Goal: Transaction & Acquisition: Purchase product/service

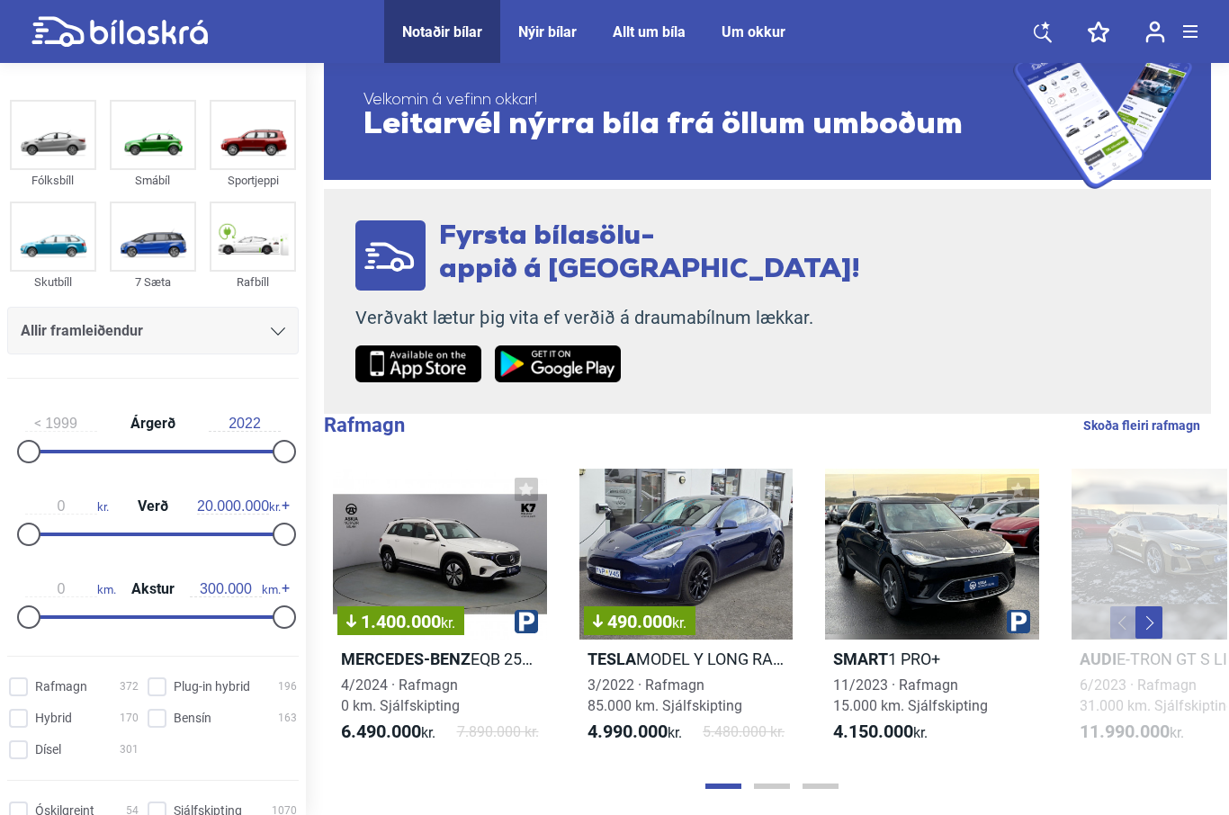
scroll to position [40, 0]
click at [282, 339] on div "Allir framleiðendur" at bounding box center [153, 331] width 265 height 25
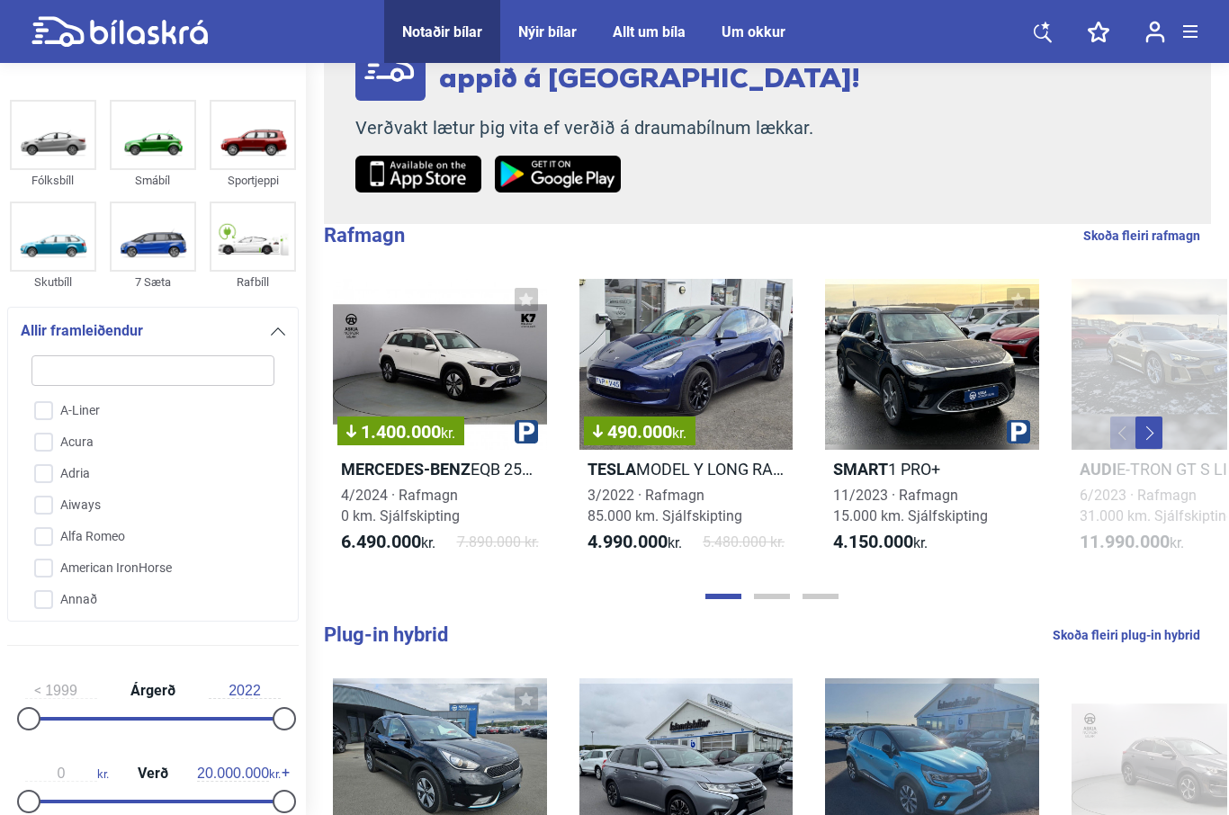
scroll to position [0, 0]
click at [174, 376] on input "search" at bounding box center [152, 370] width 243 height 31
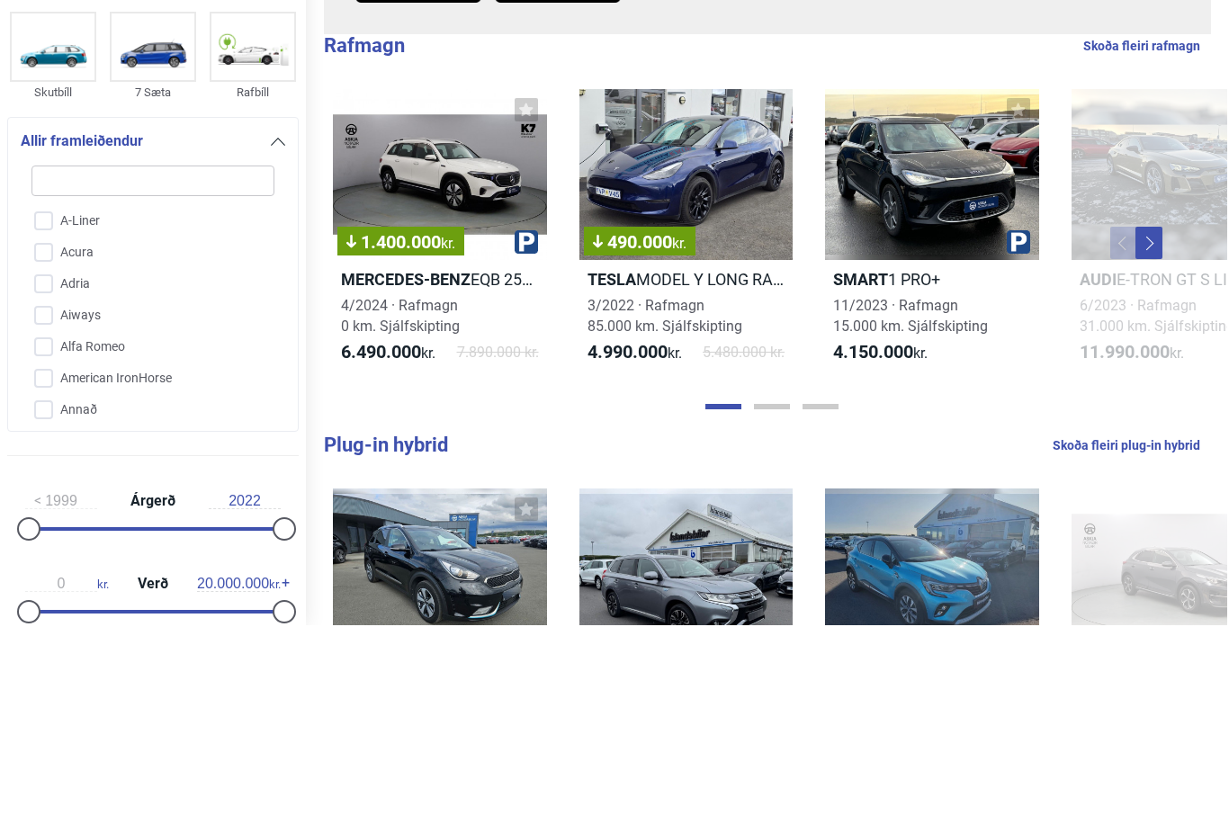
type input "T"
checkbox input "false"
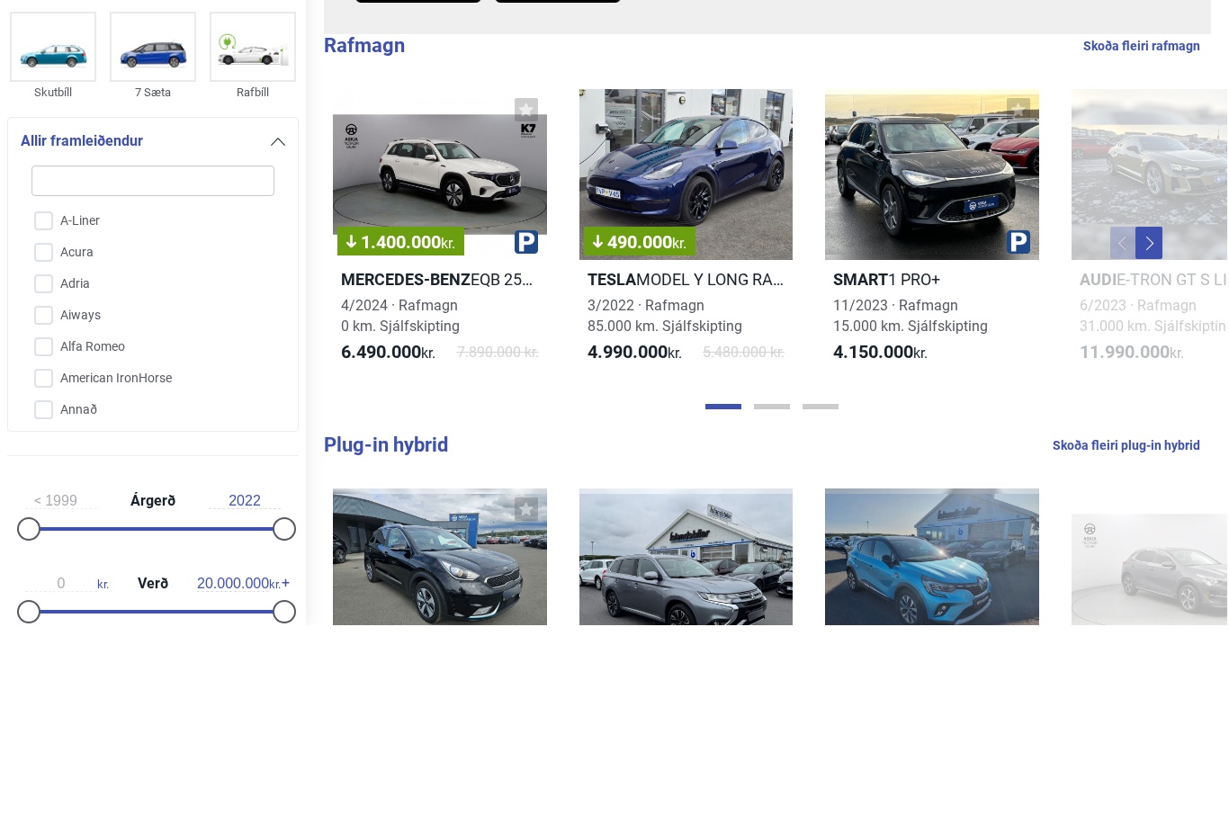
checkbox input "false"
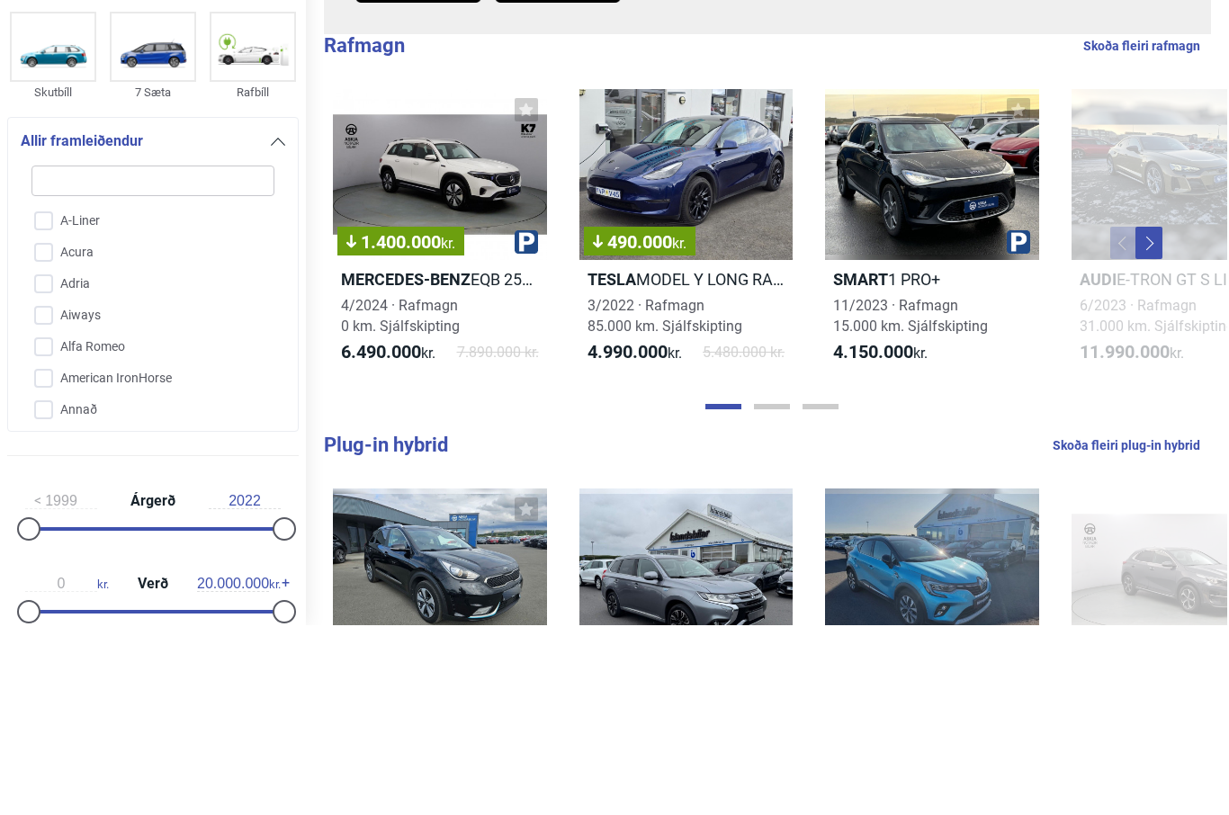
checkbox input "false"
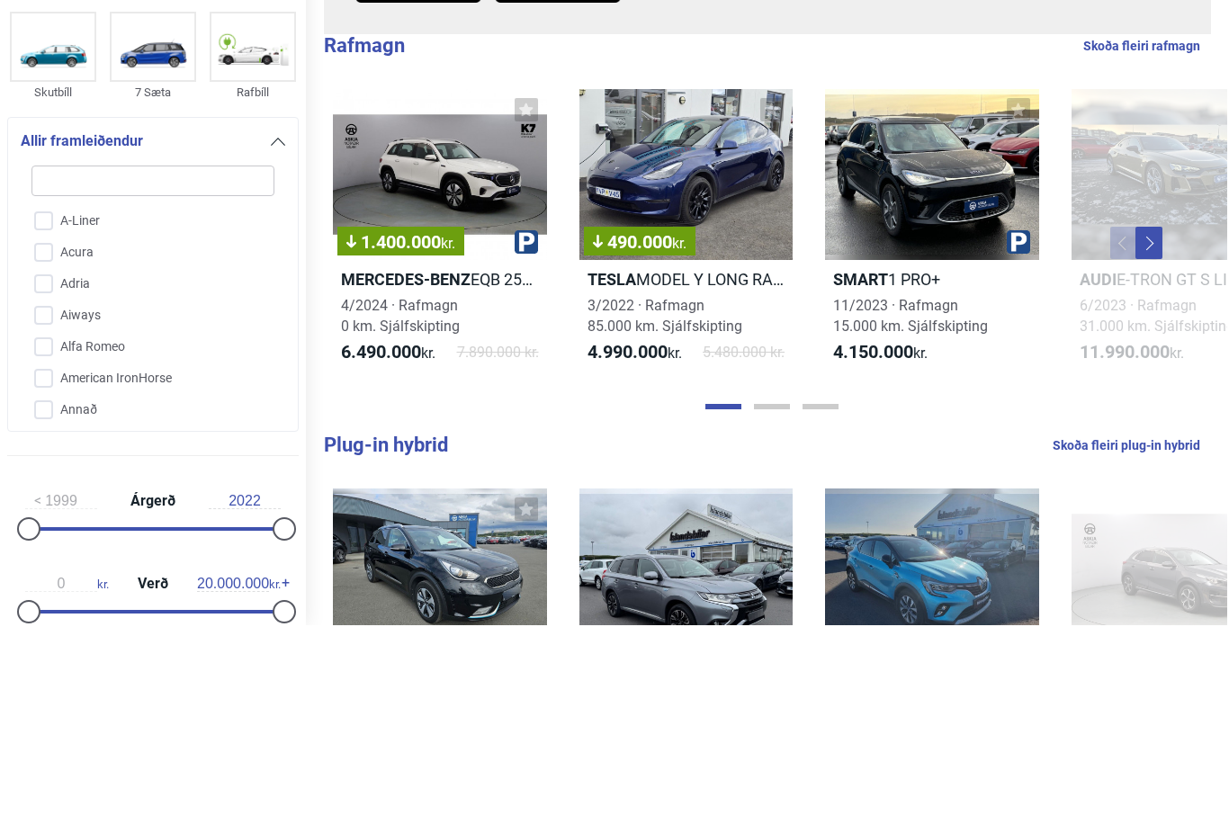
checkbox input "false"
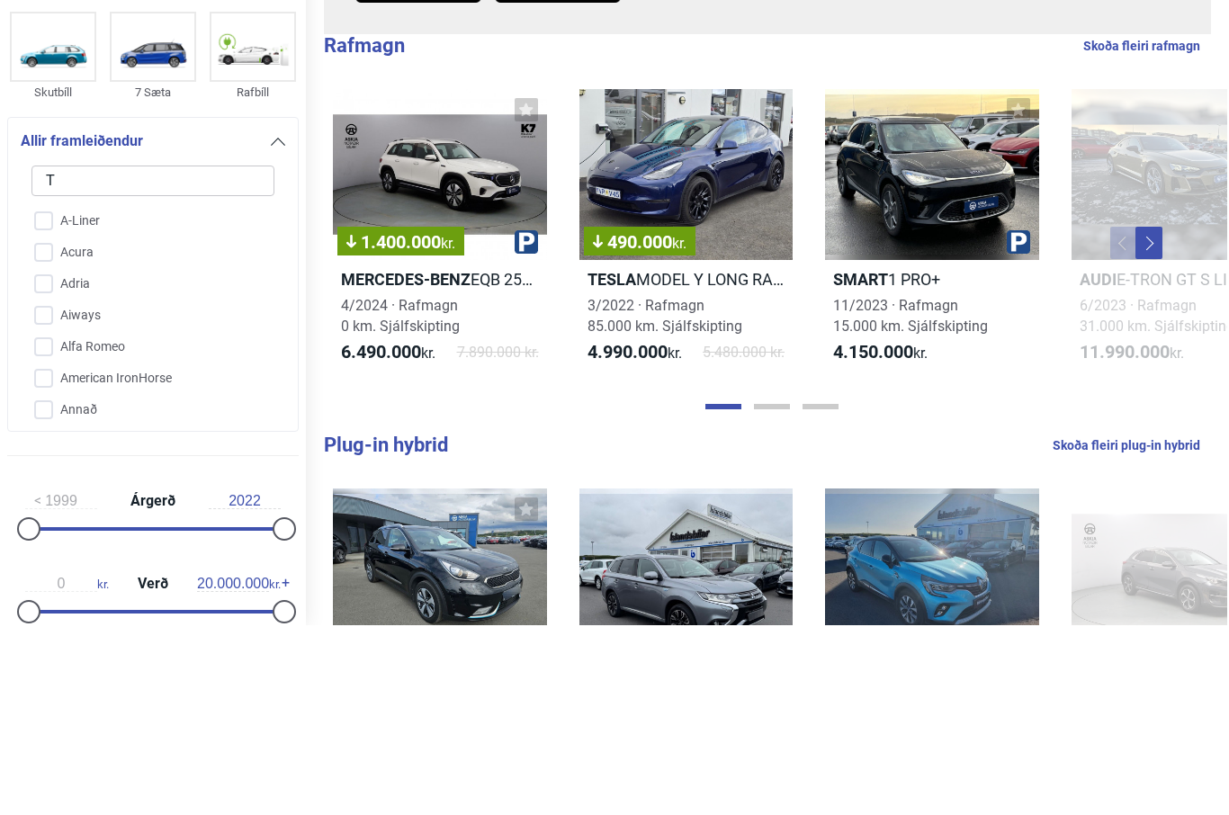
checkbox input "false"
type input "Te"
checkbox input "false"
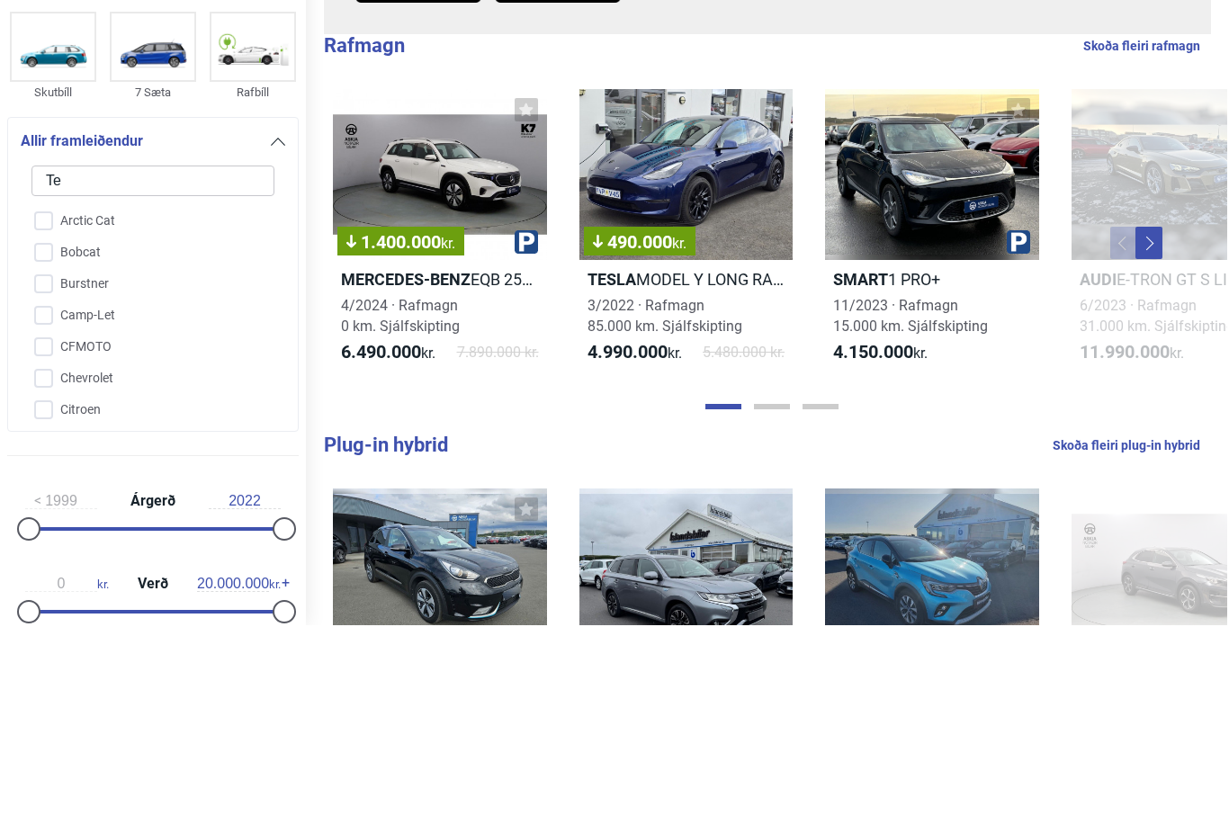
checkbox input "false"
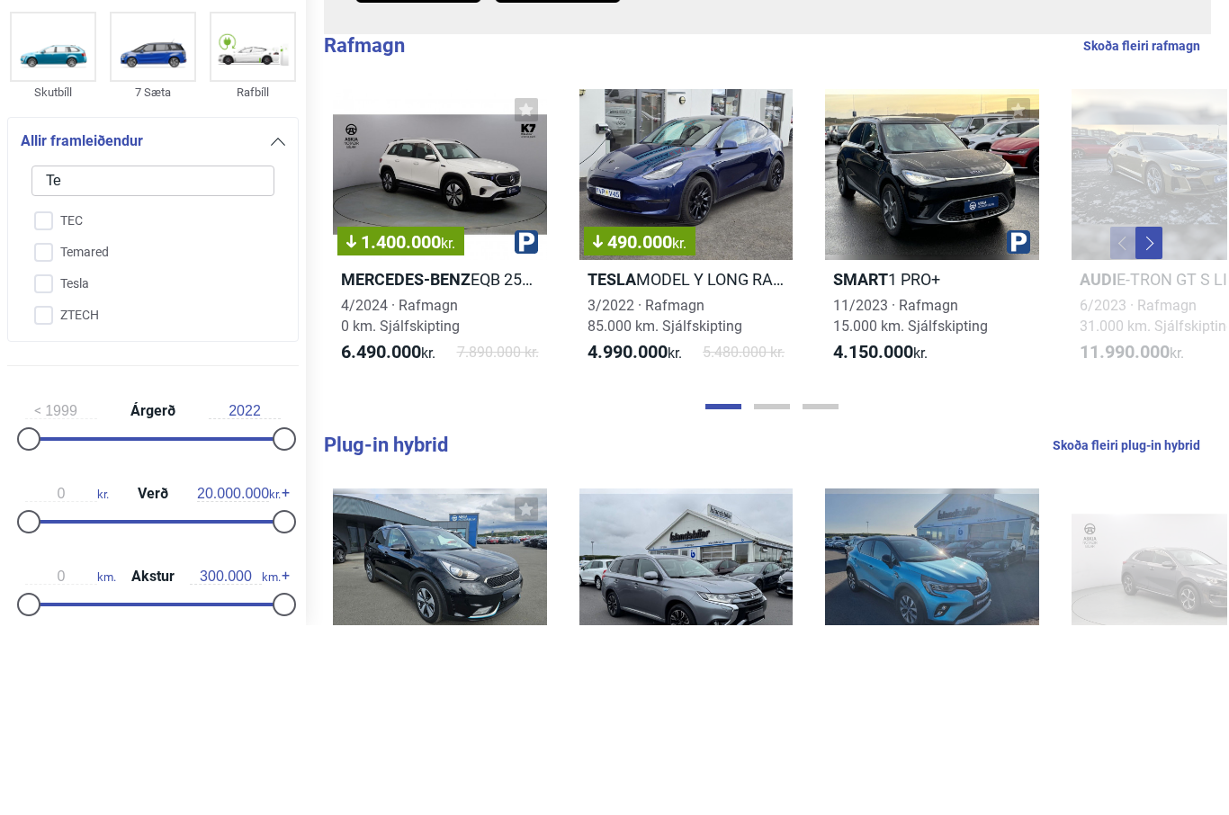
type input "Tes"
checkbox input "false"
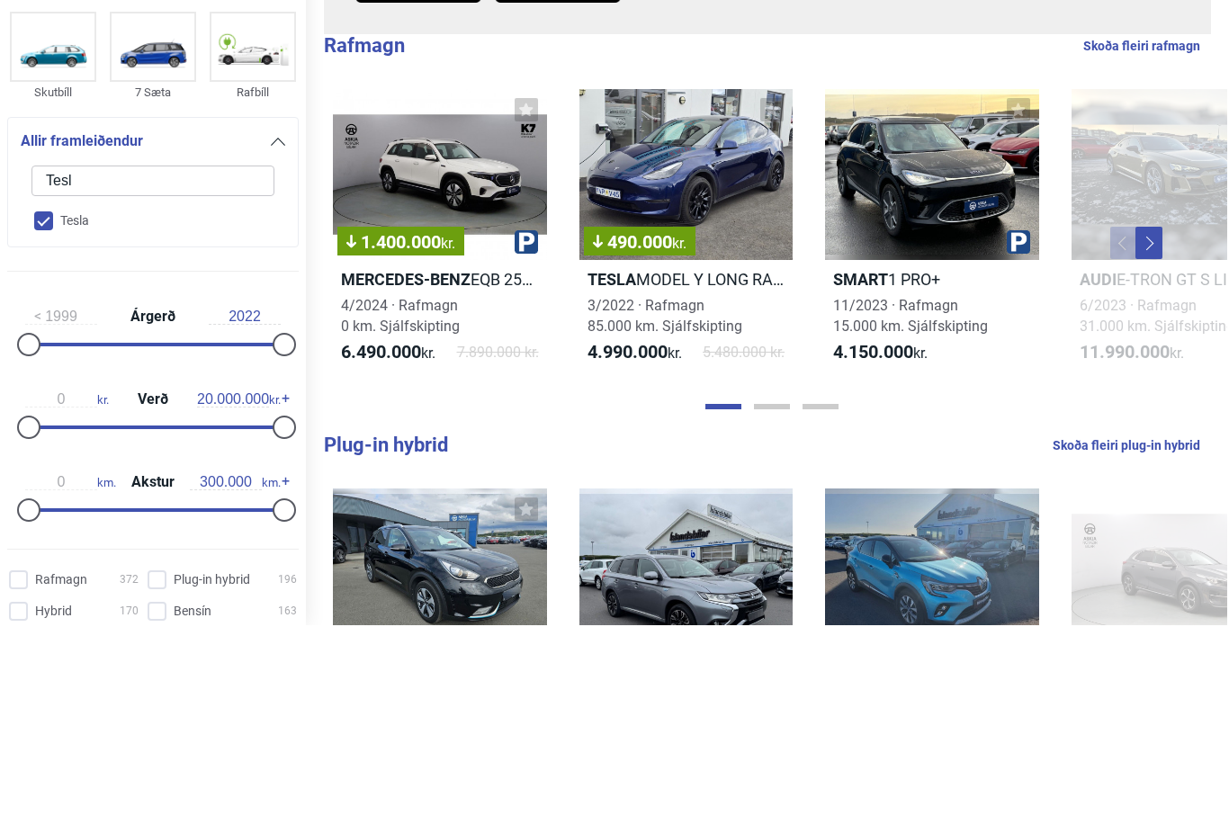
type input "Tesla"
checkbox input "true"
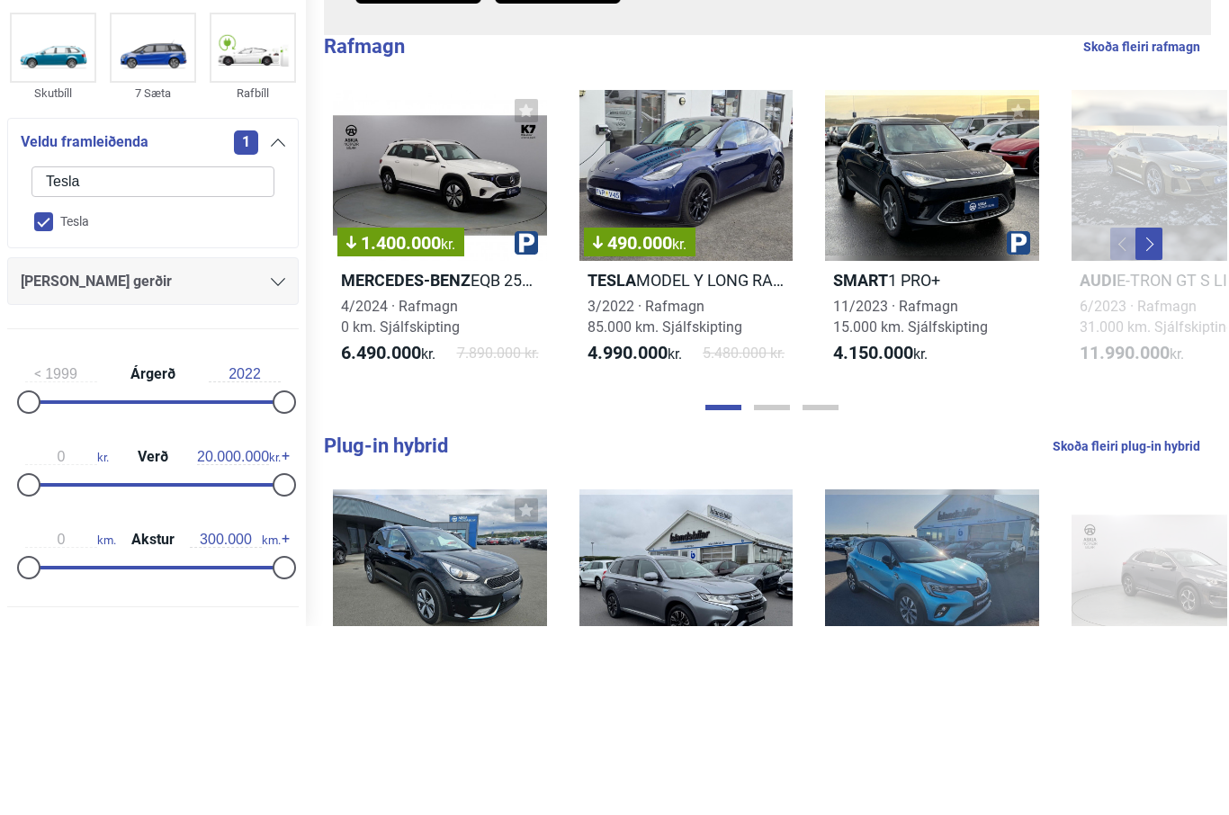
checkbox input "false"
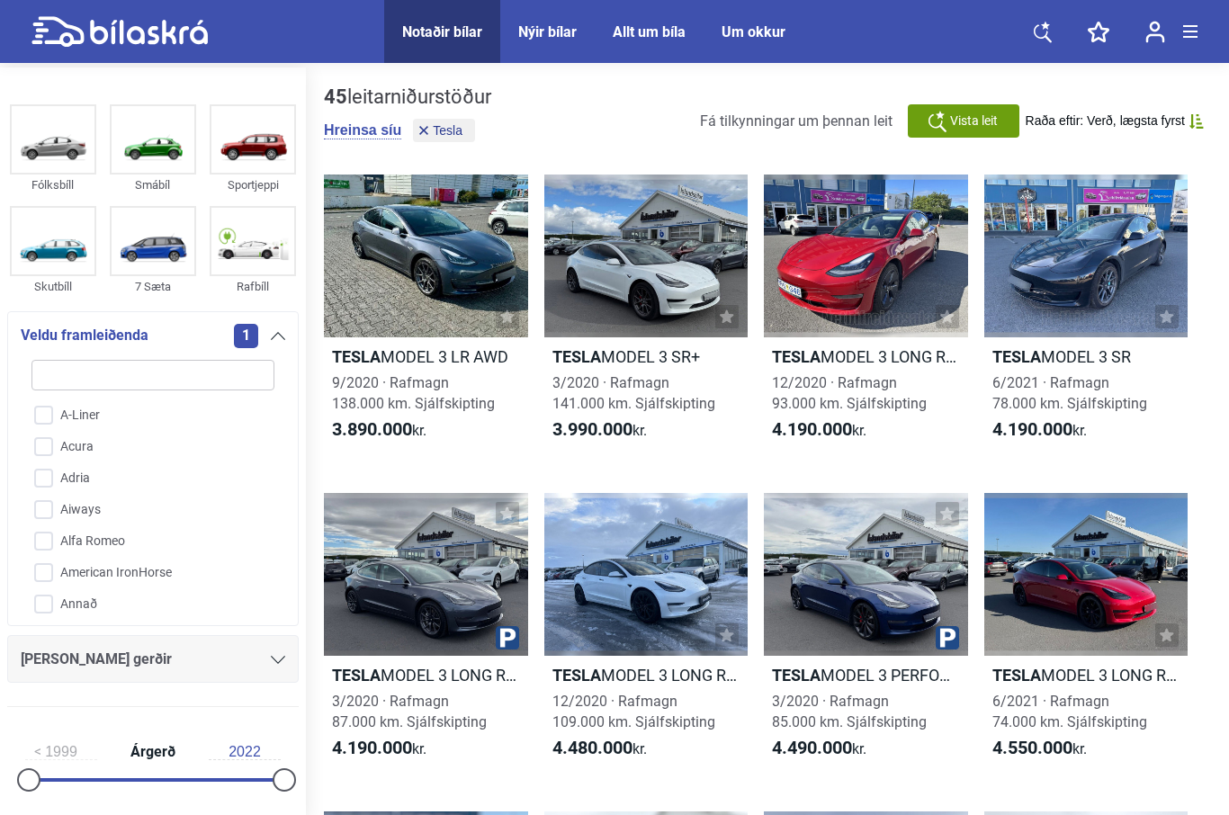
checkbox input "false"
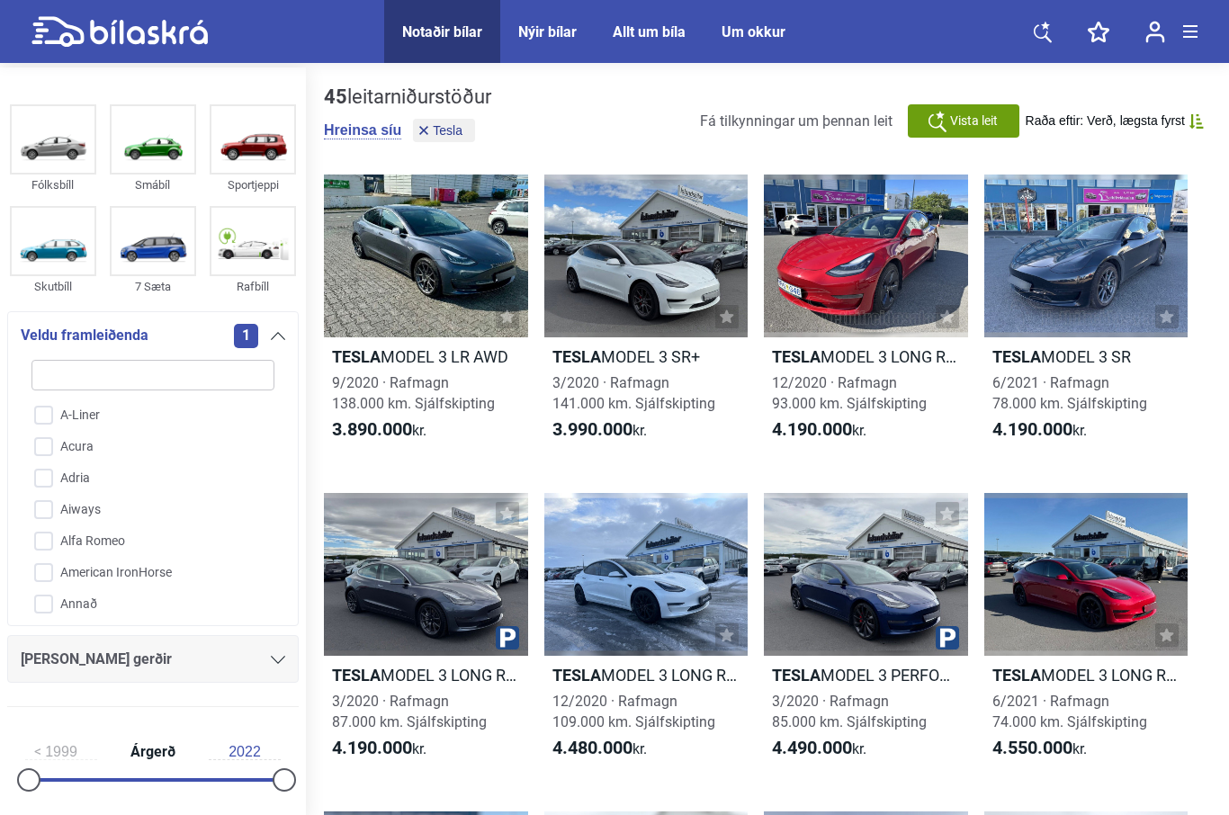
checkbox input "false"
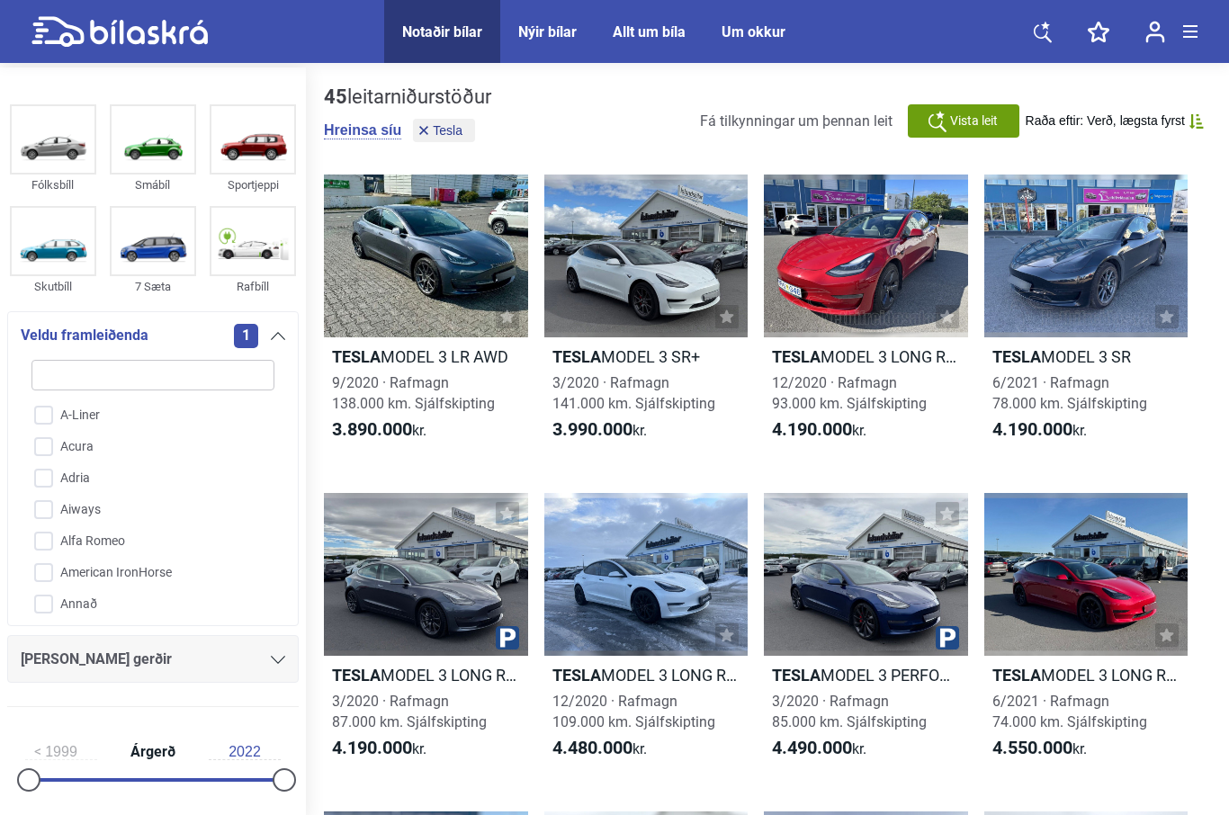
checkbox input "false"
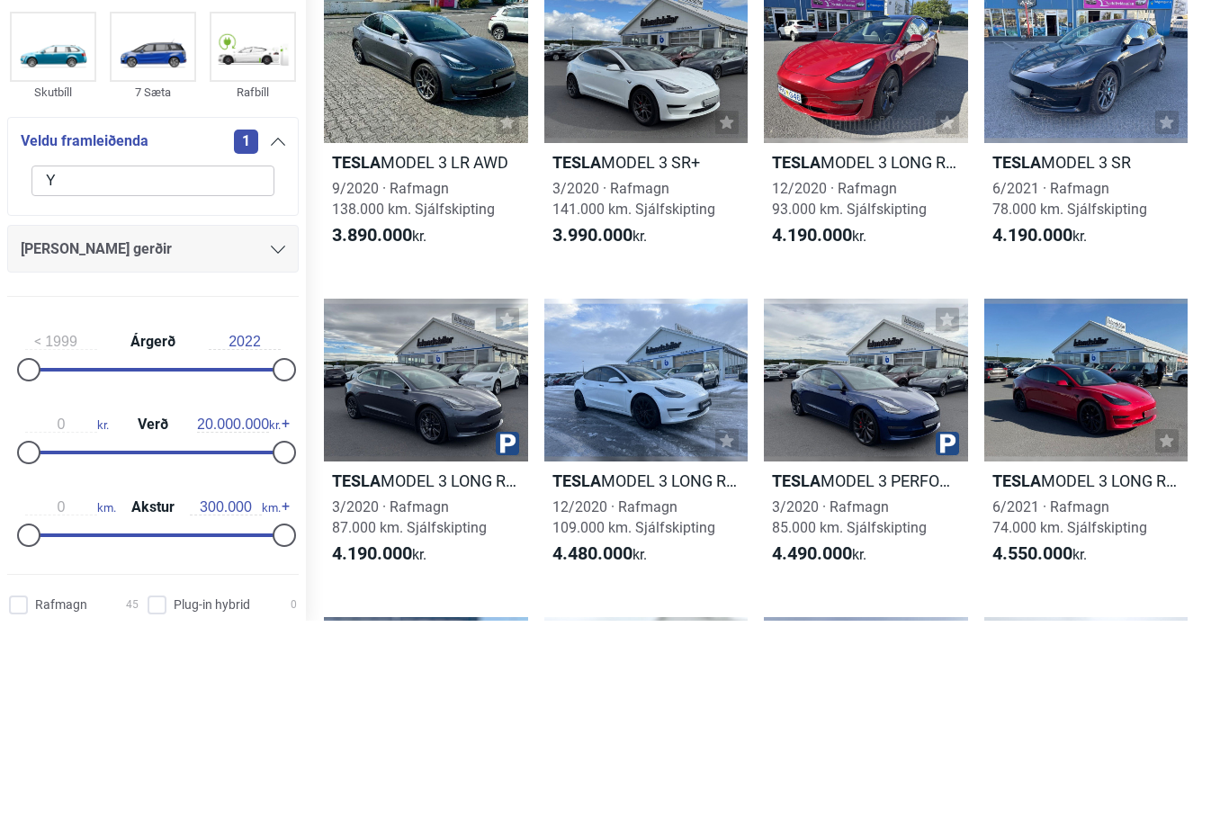
type input "Y"
click button "hreinsa síu" at bounding box center [0, 0] width 0 height 0
type input "2022"
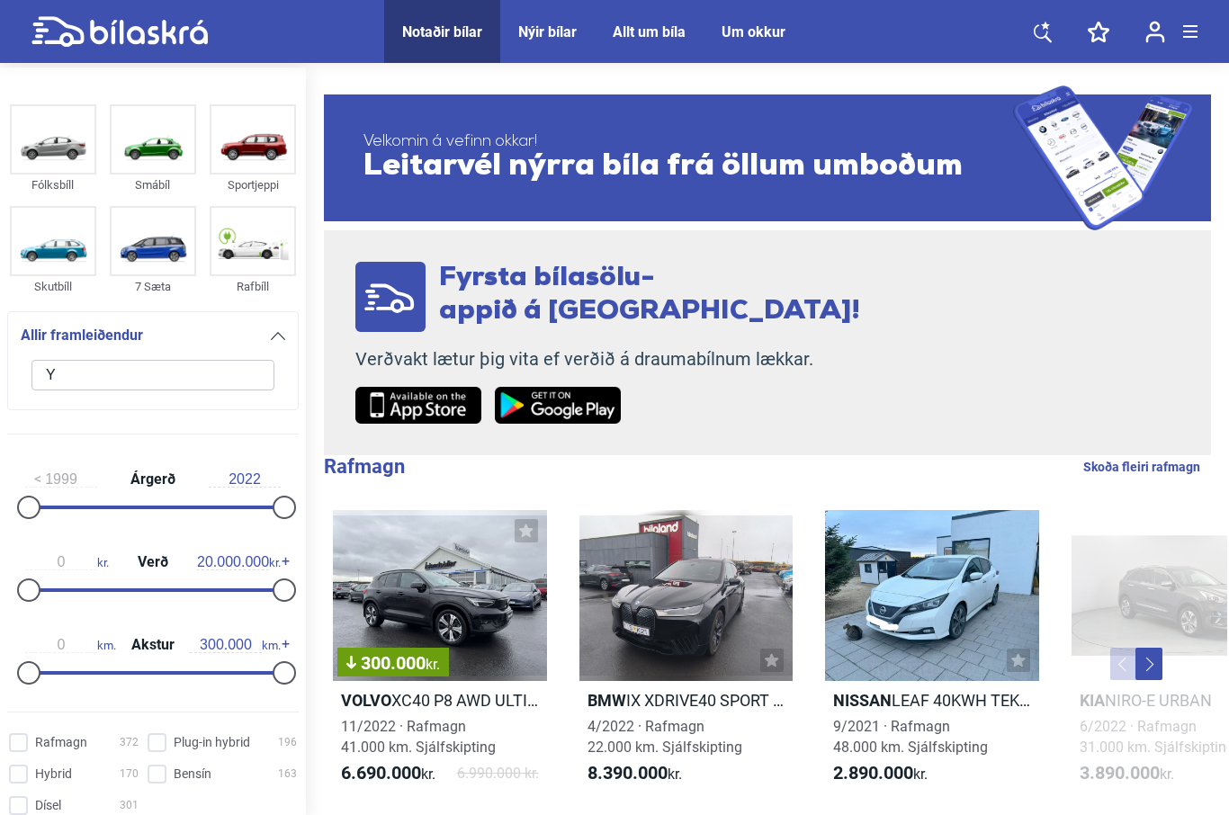
click at [148, 367] on input "Y" at bounding box center [152, 375] width 243 height 31
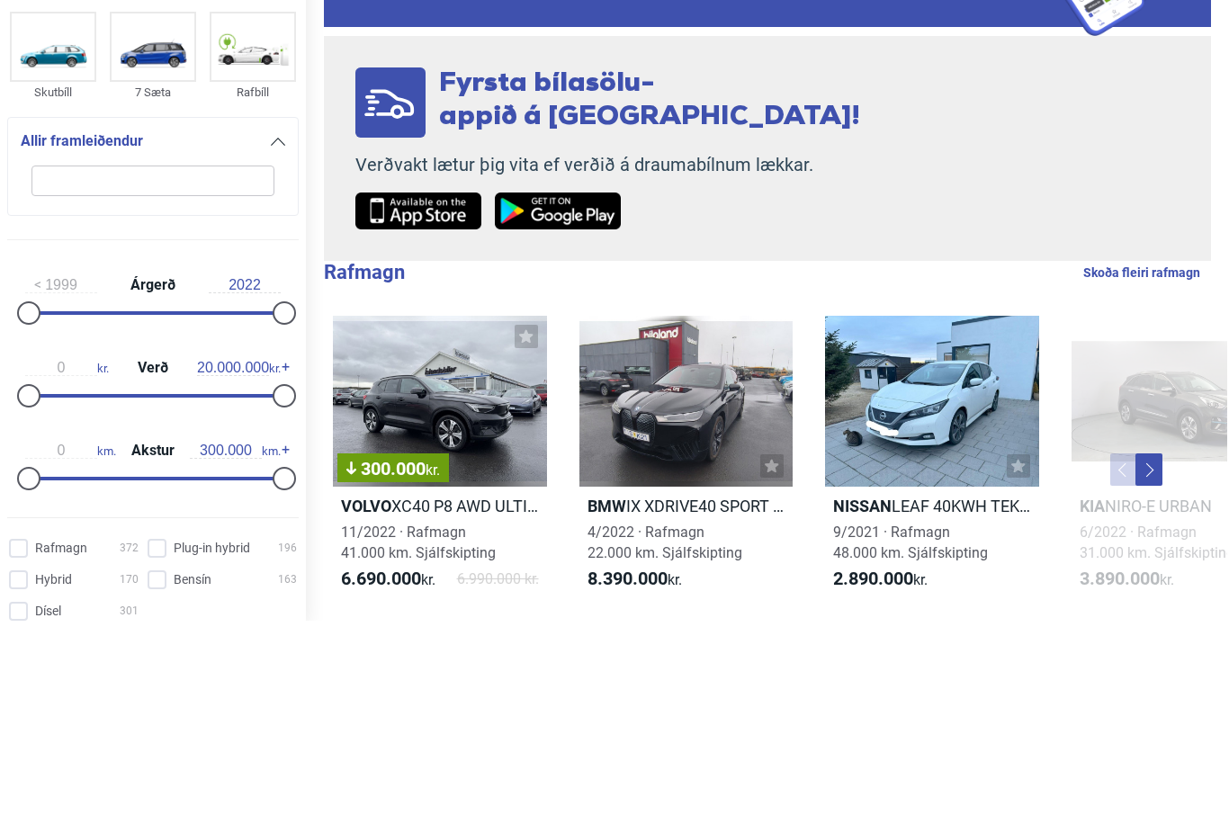
checkbox input "false"
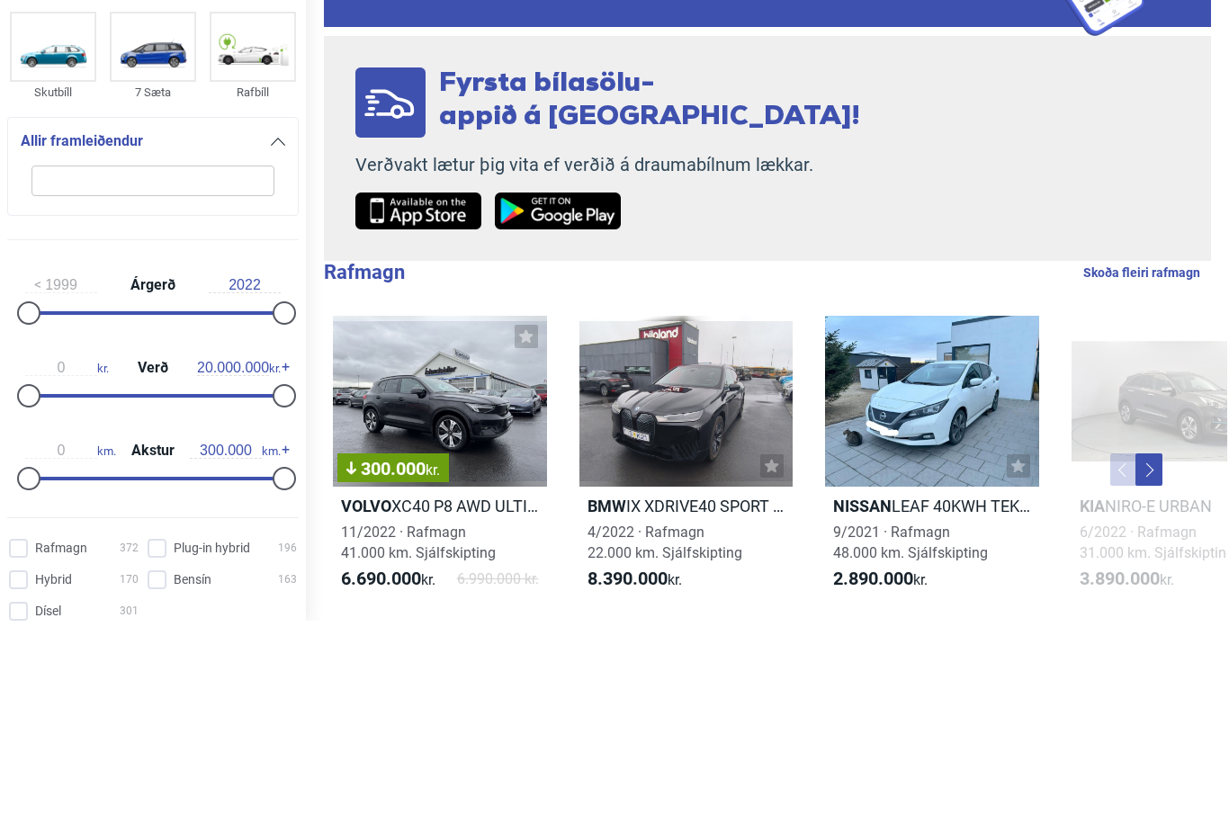
checkbox input "false"
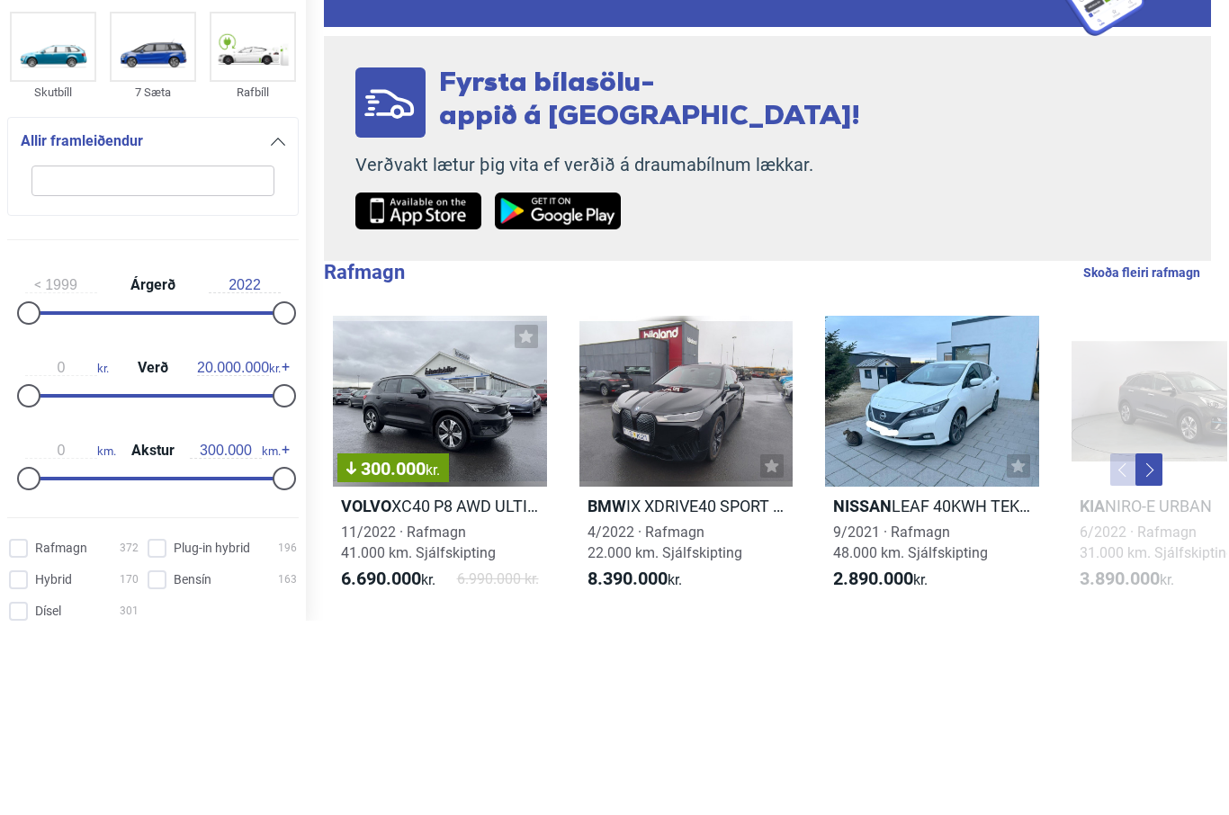
checkbox input "false"
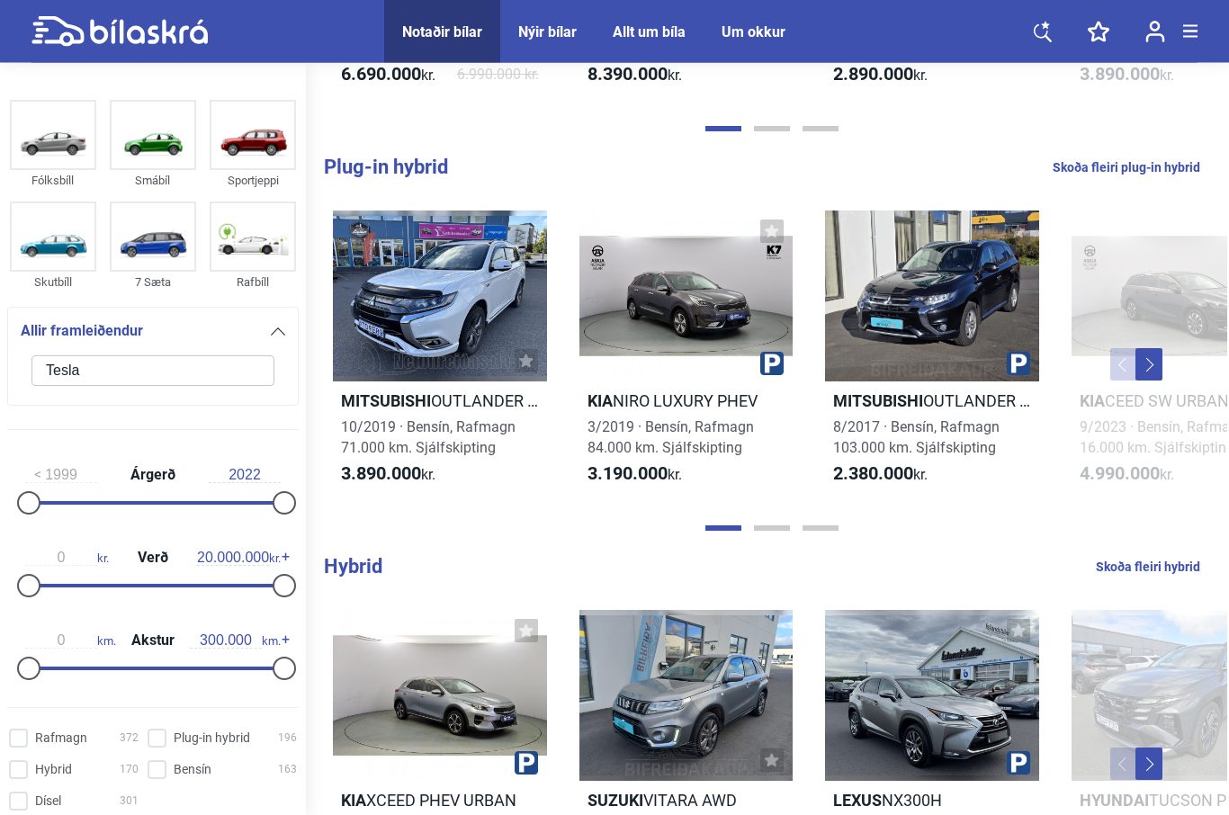
scroll to position [708, 0]
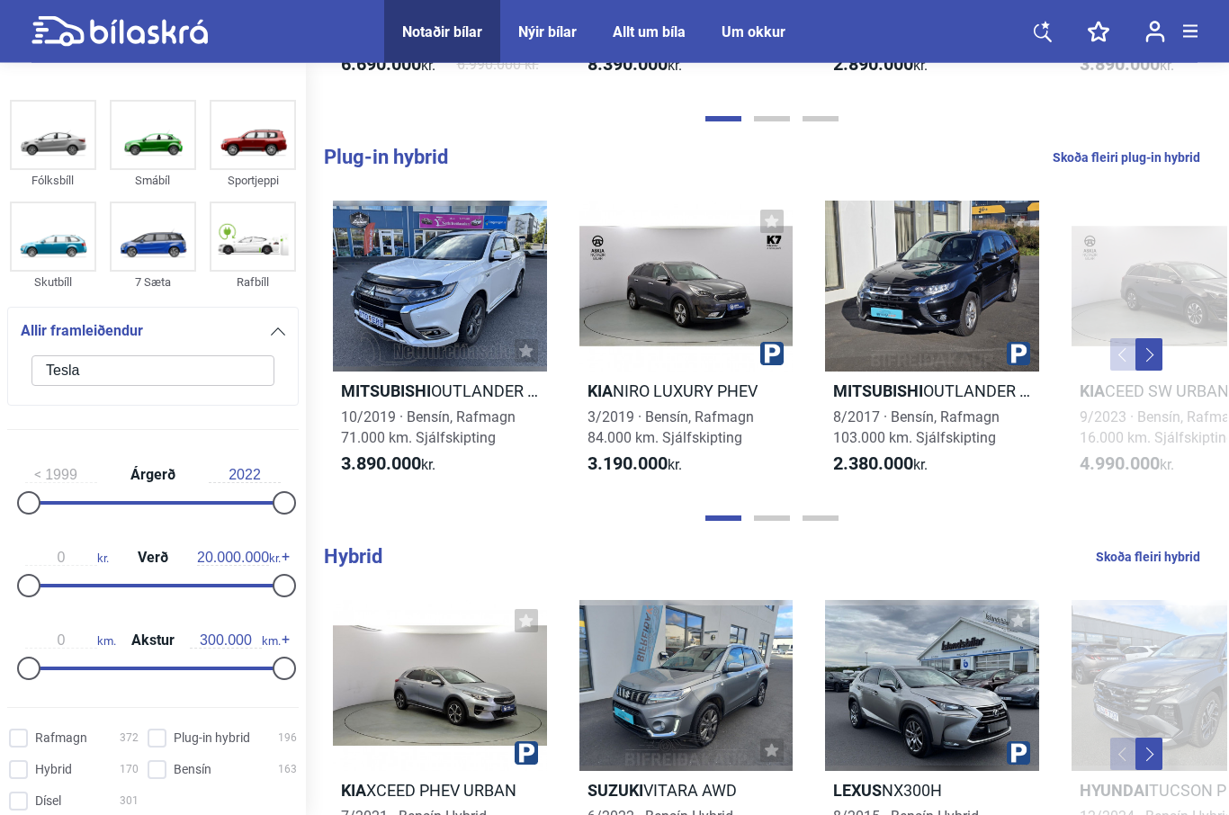
click at [155, 381] on input "Tesla" at bounding box center [152, 370] width 243 height 31
click button "1331 niðurstöður" at bounding box center [0, 0] width 0 height 0
type input "Tesla Y"
click button "1331 niðurstöður" at bounding box center [0, 0] width 0 height 0
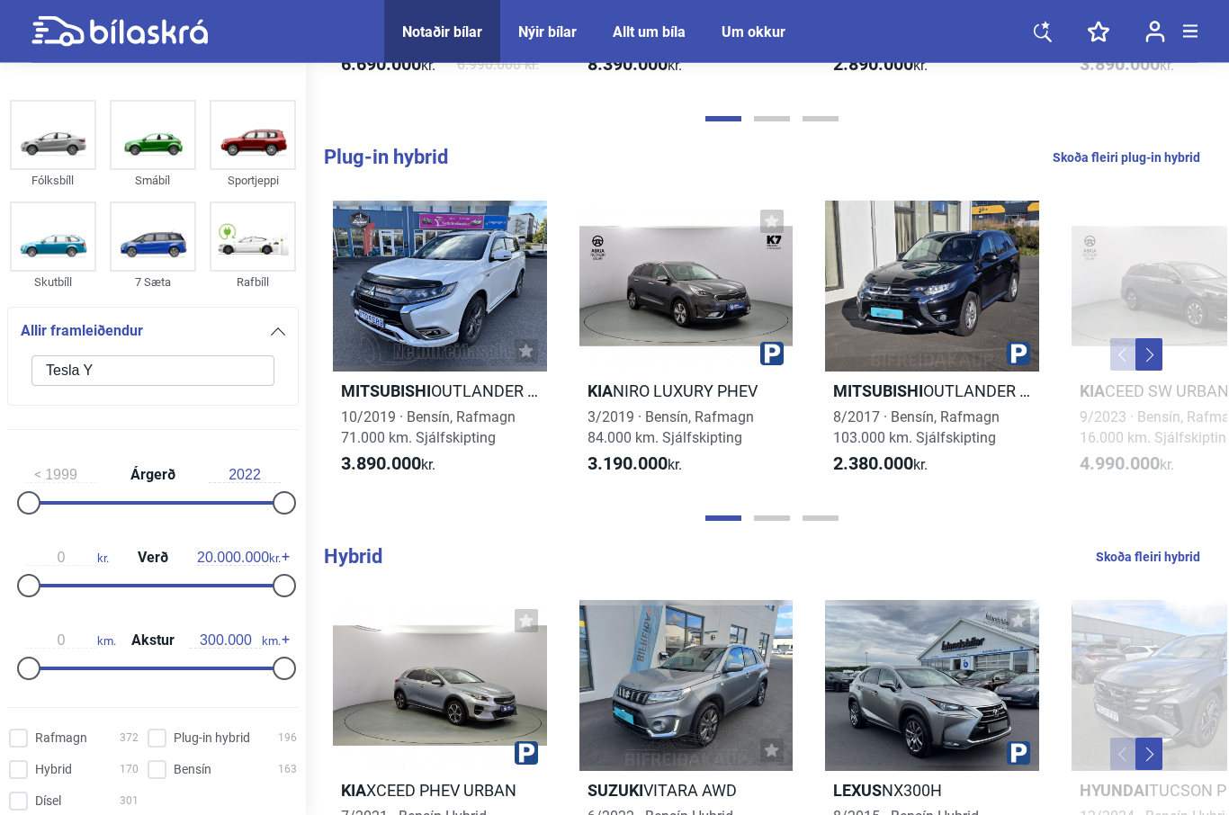
click at [21, 749] on input "Rafmagn 372" at bounding box center [77, 739] width 130 height 19
checkbox input "true"
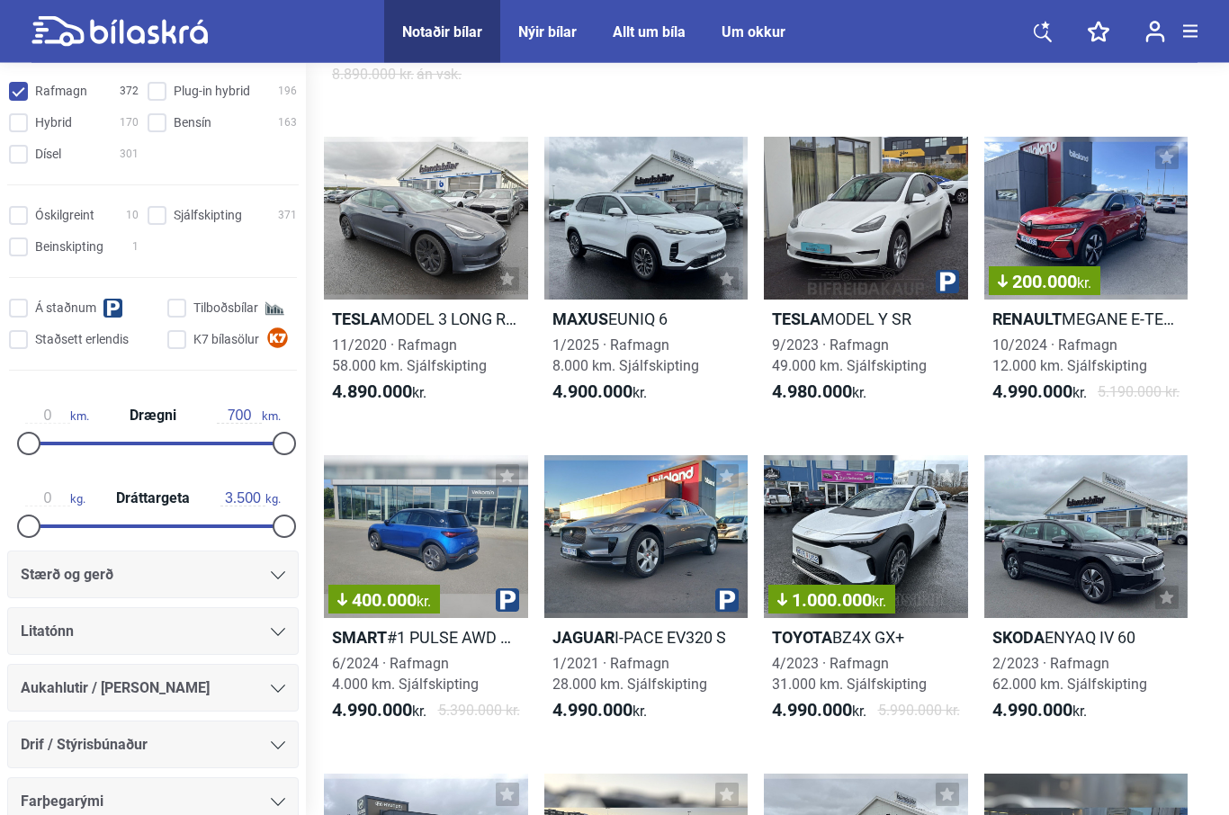
scroll to position [664, 0]
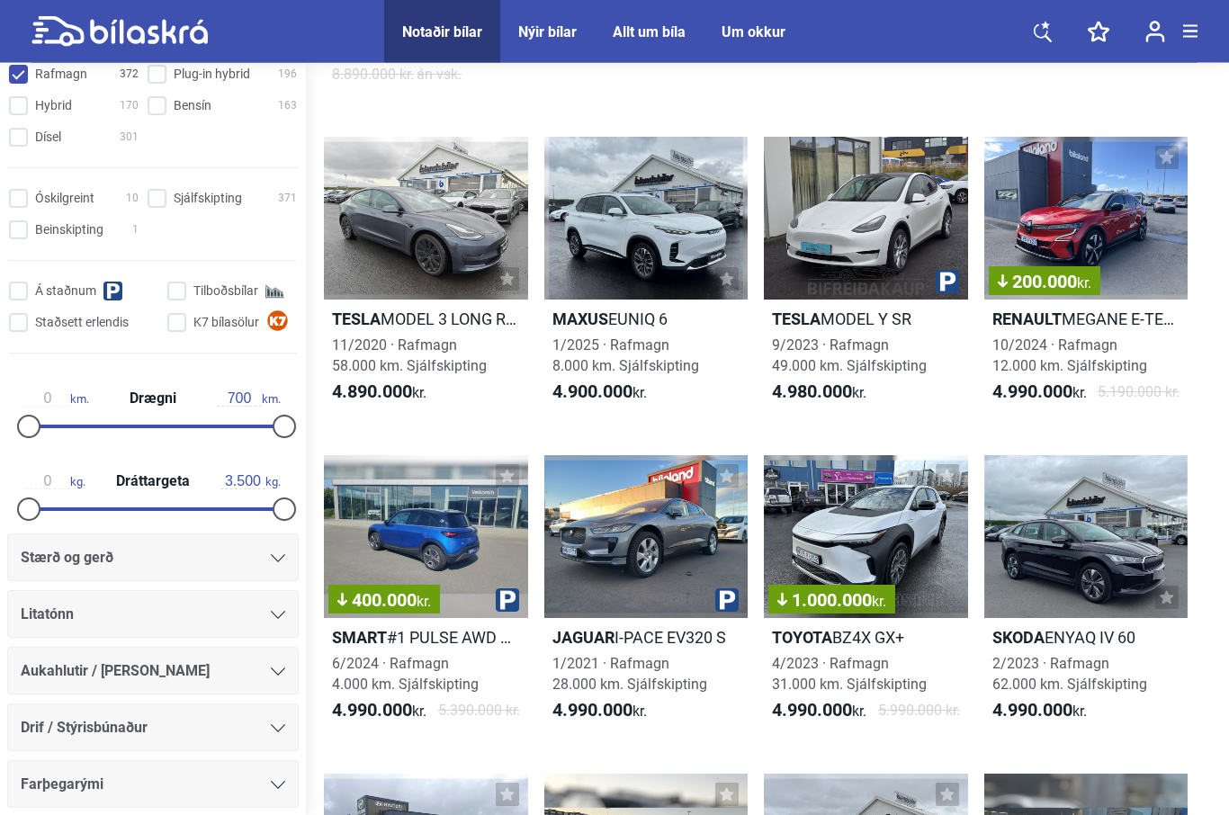
click at [283, 740] on div "Drif / Stýrisbúnaður" at bounding box center [153, 727] width 265 height 25
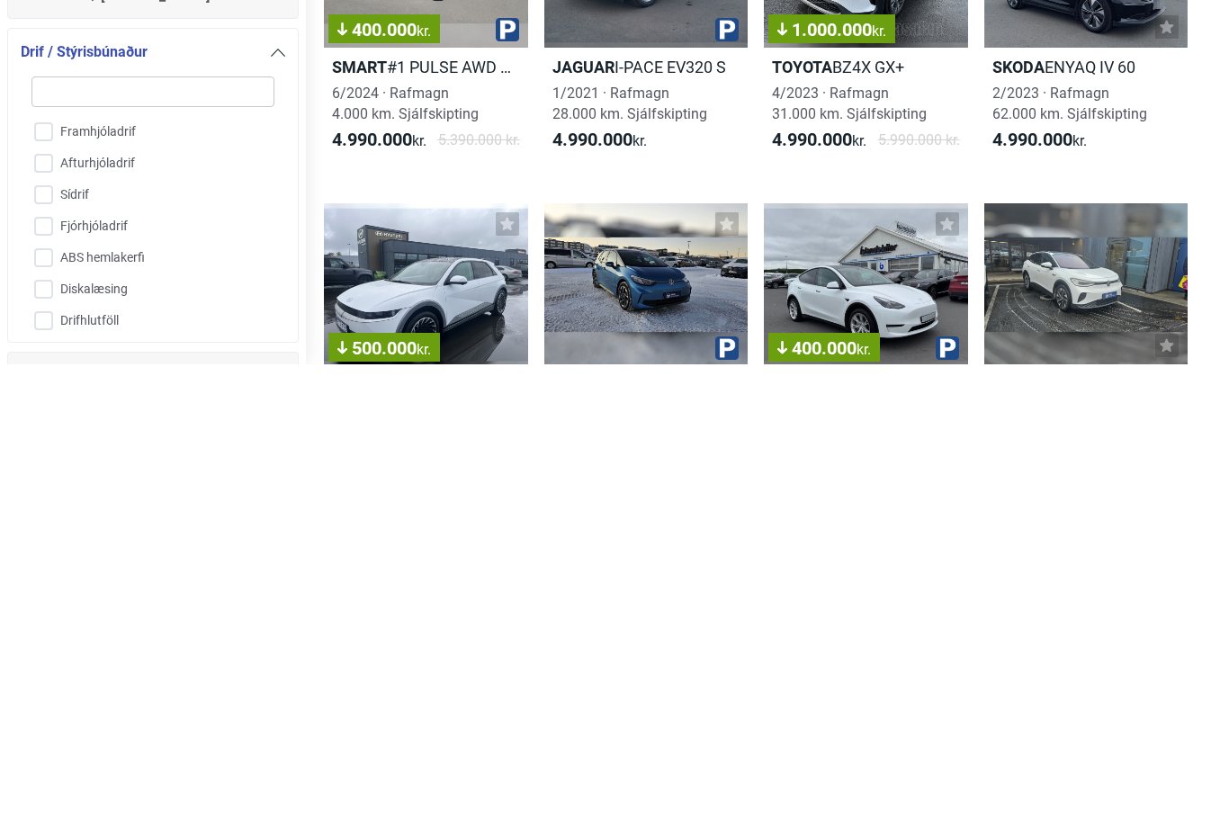
scroll to position [887, 0]
click at [48, 664] on input "Fjórhjóladrif" at bounding box center [141, 679] width 245 height 31
checkbox input "true"
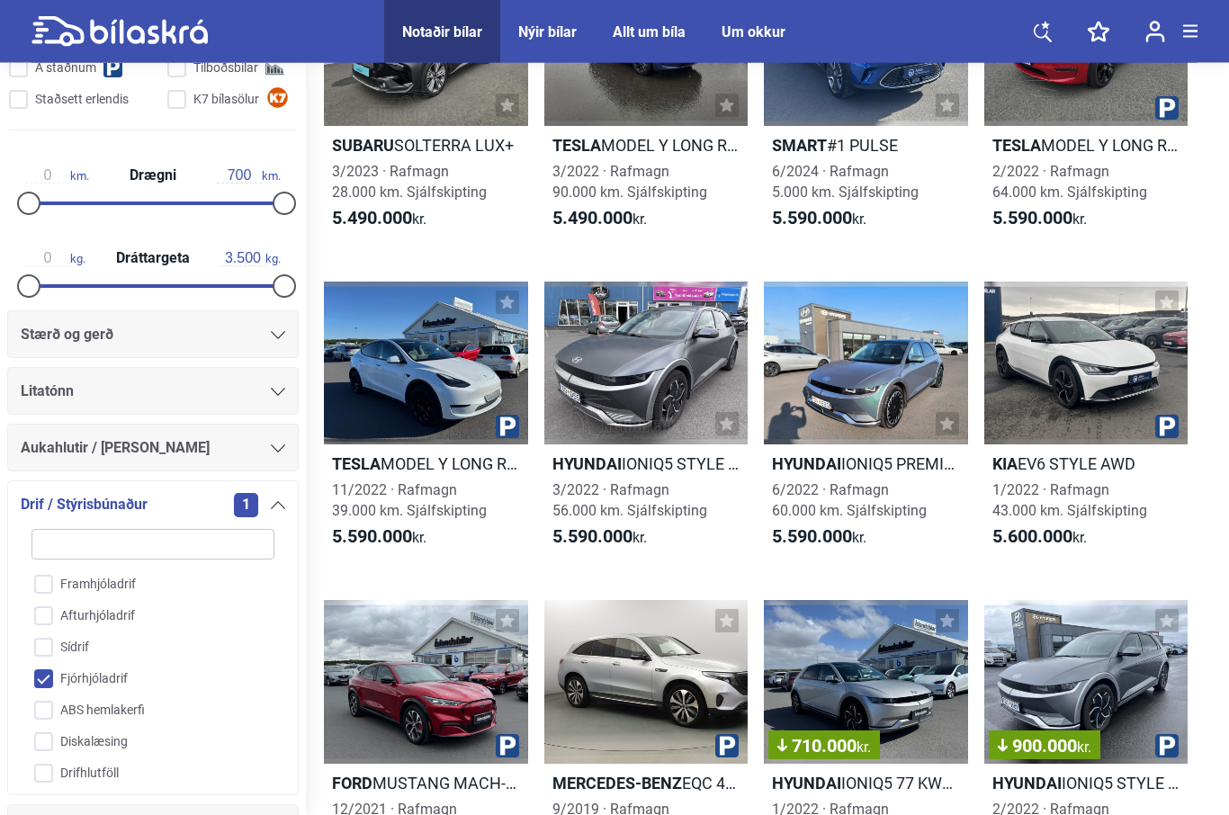
scroll to position [3717, 0]
click at [428, 478] on link "Tesla MODEL Y LONG RANGE 11/2022 · Rafmagn 39.000 km. Sjálfskipting 5.590.000 k…" at bounding box center [426, 423] width 204 height 283
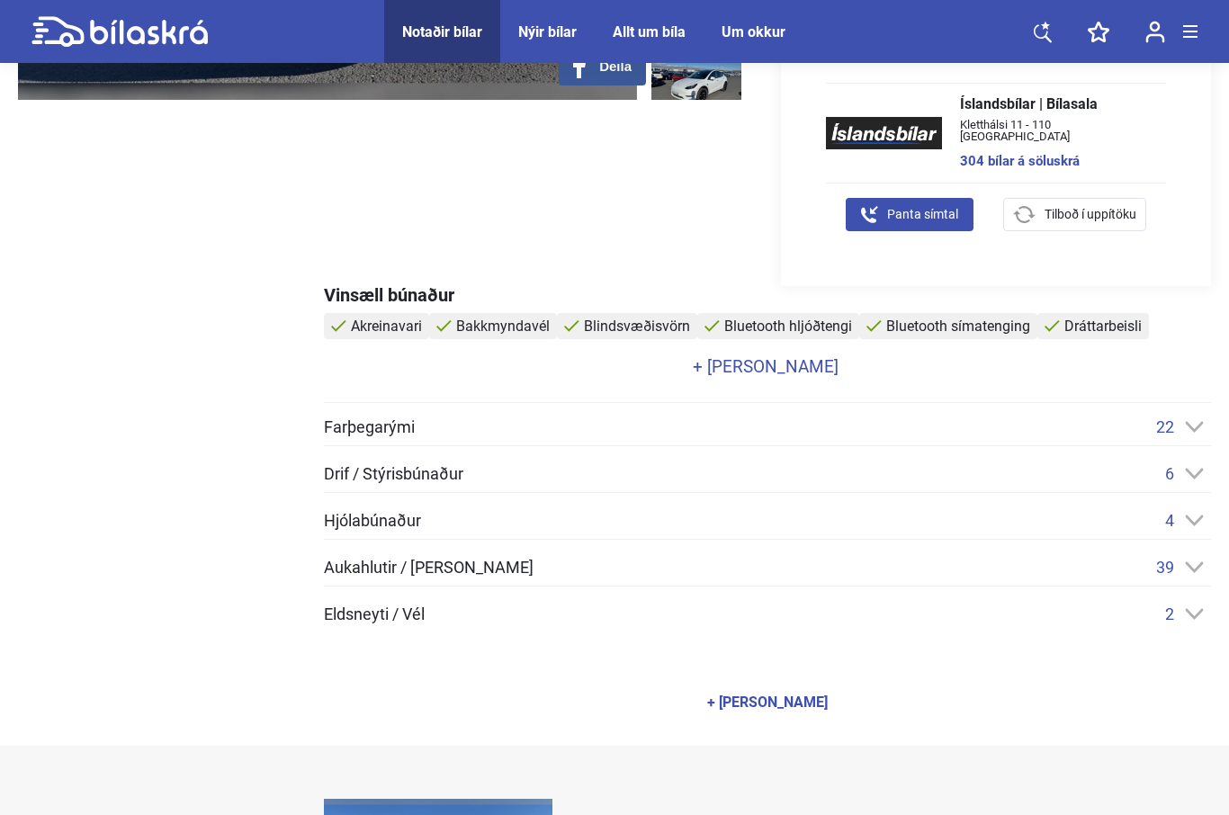
scroll to position [572, 0]
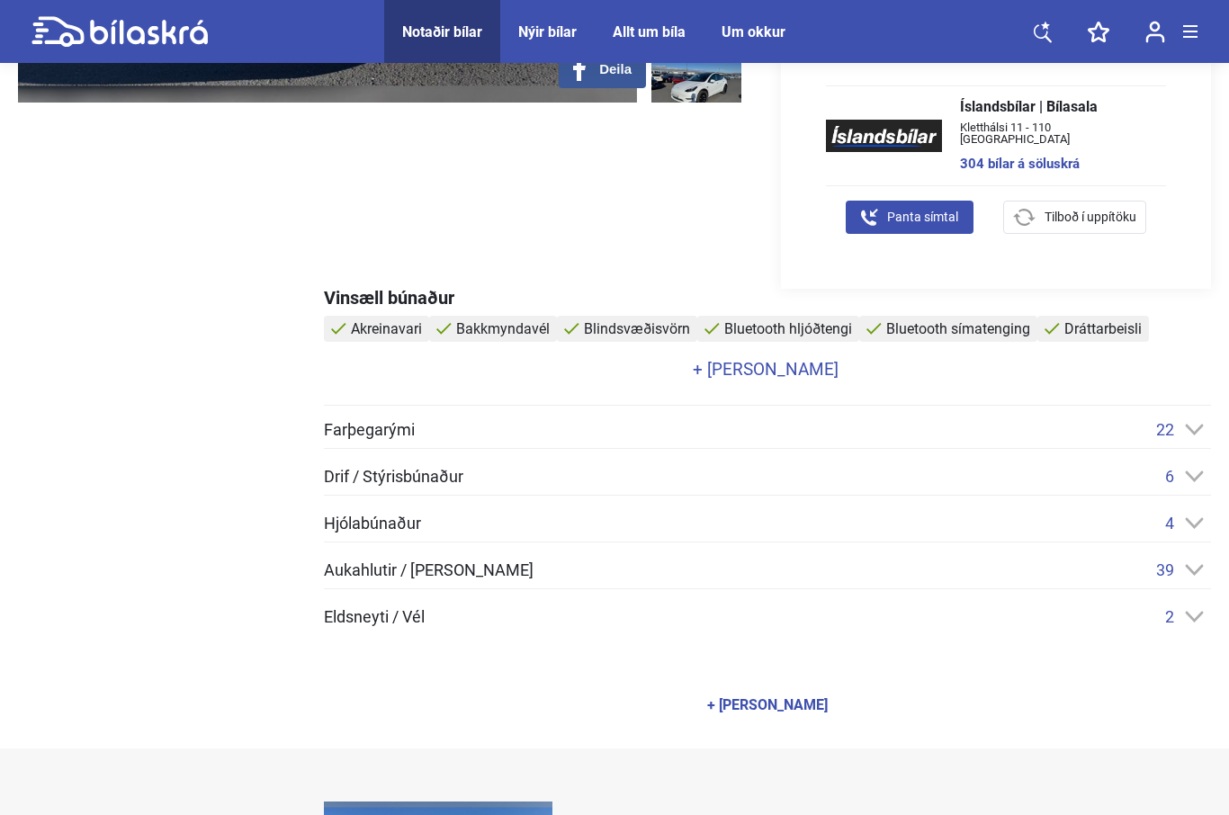
click at [779, 371] on link "+ [PERSON_NAME]" at bounding box center [765, 369] width 883 height 17
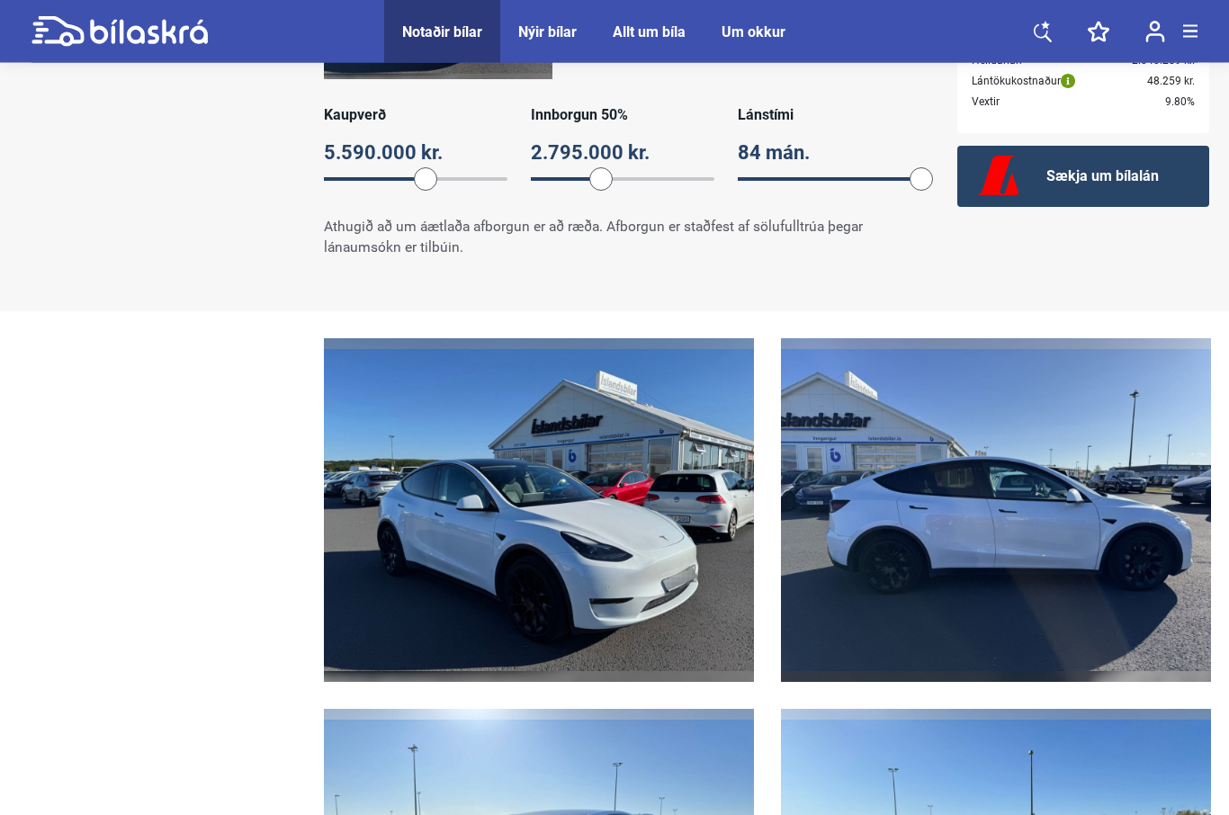
scroll to position [1622, 0]
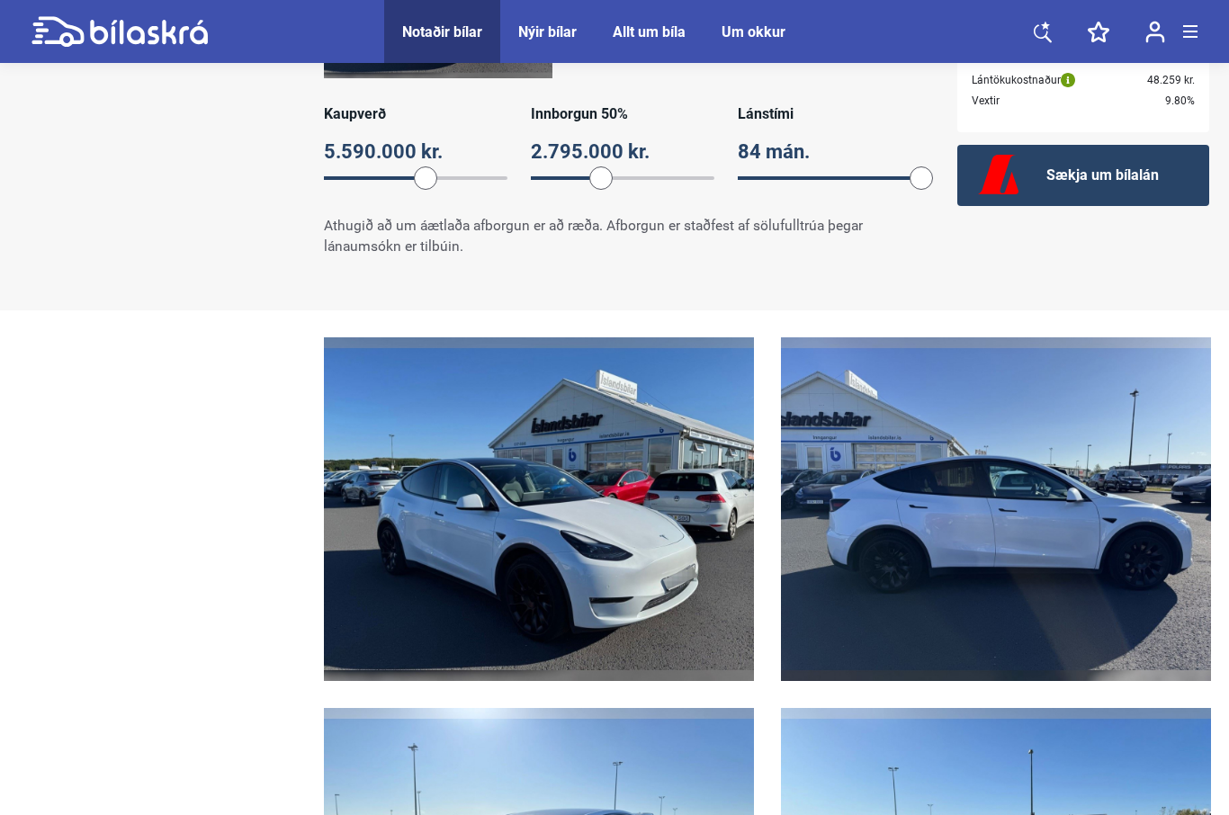
click at [576, 570] on img at bounding box center [539, 509] width 430 height 344
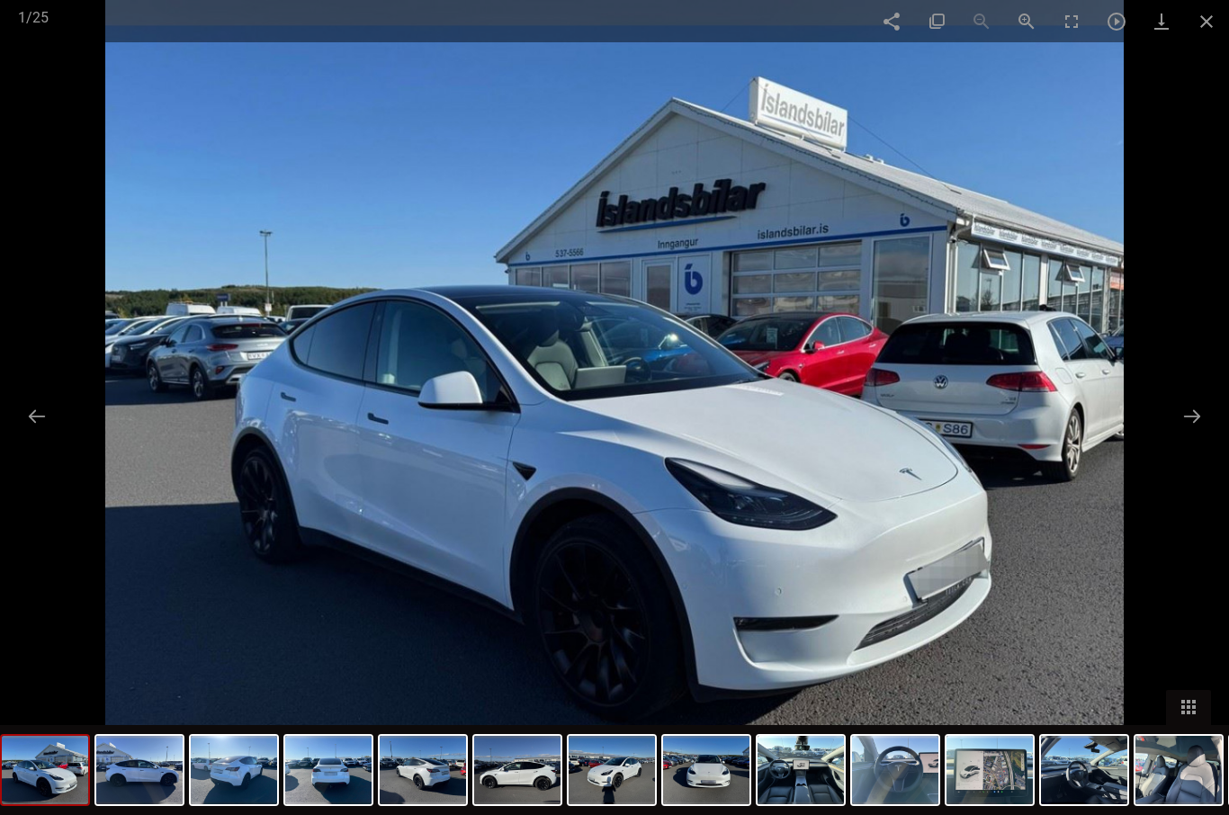
click at [1198, 434] on button at bounding box center [1192, 416] width 38 height 35
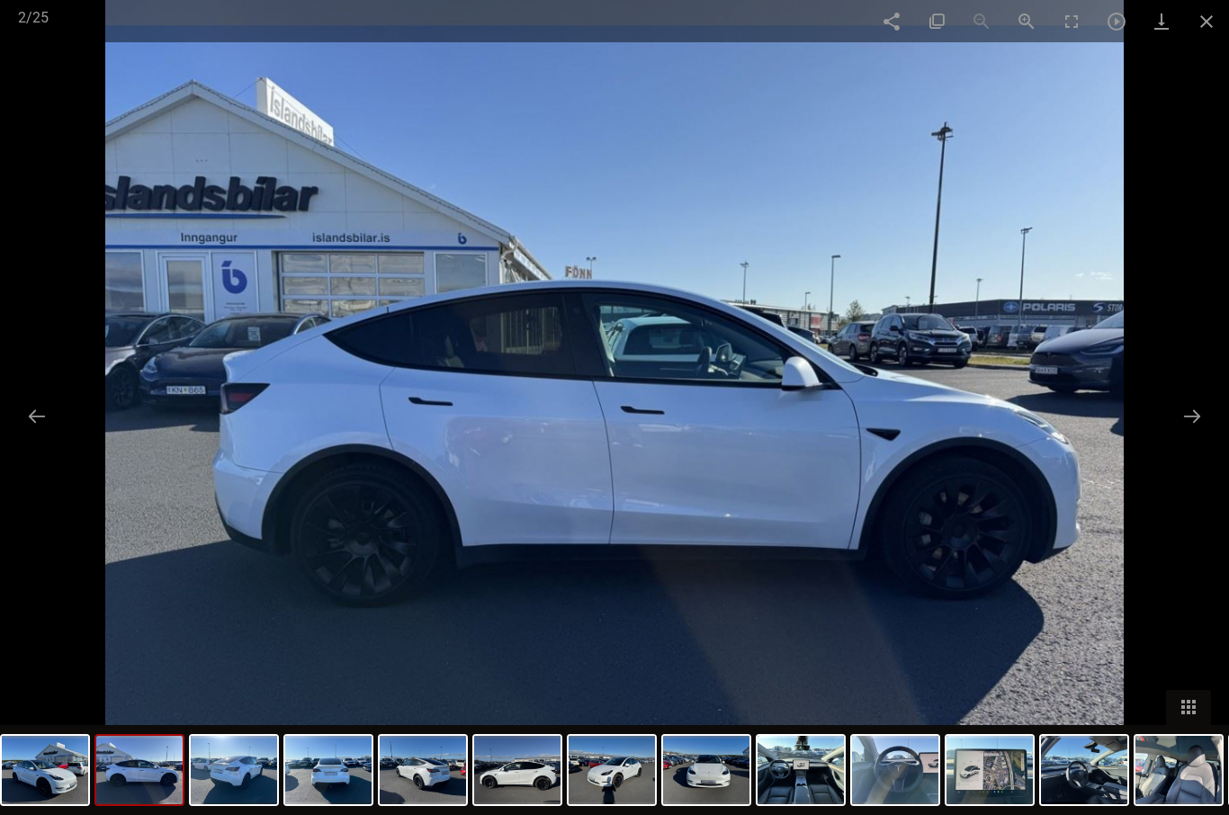
click at [1186, 434] on button at bounding box center [1192, 416] width 38 height 35
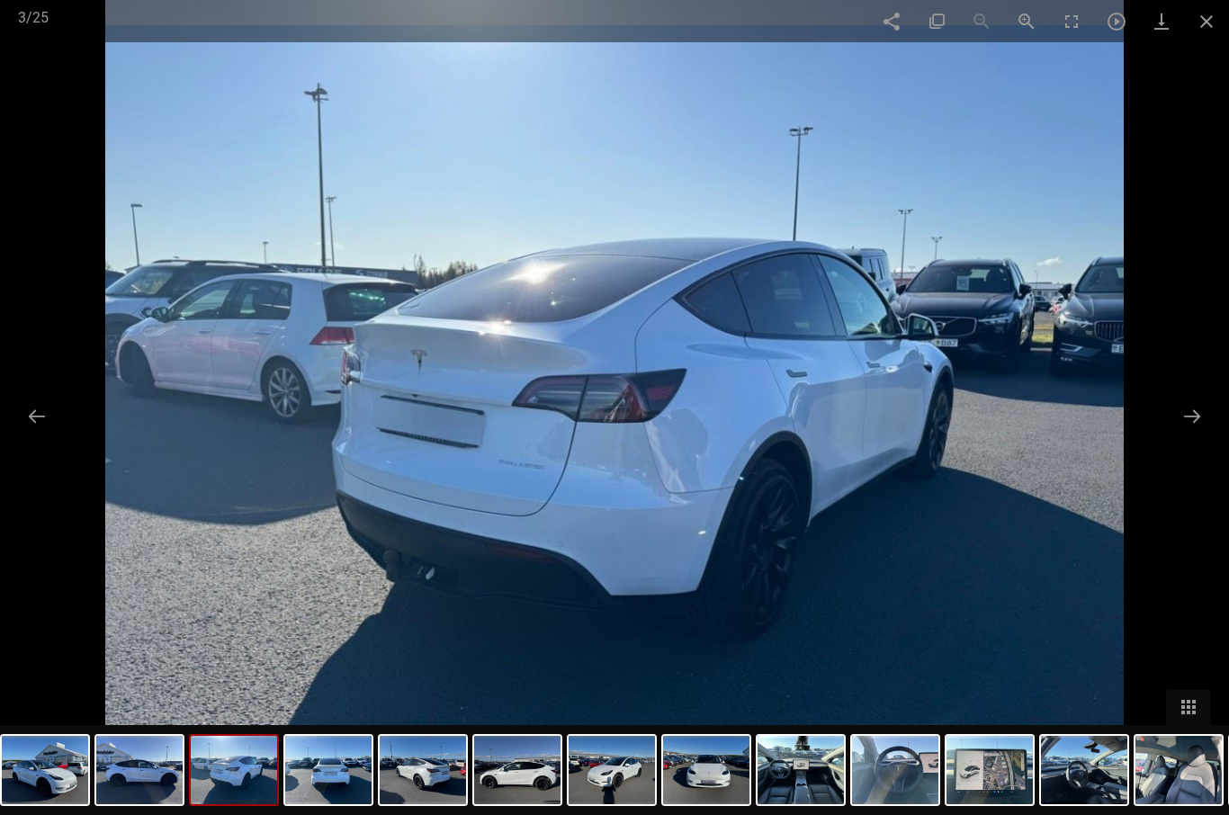
click at [1180, 434] on button at bounding box center [1192, 416] width 38 height 35
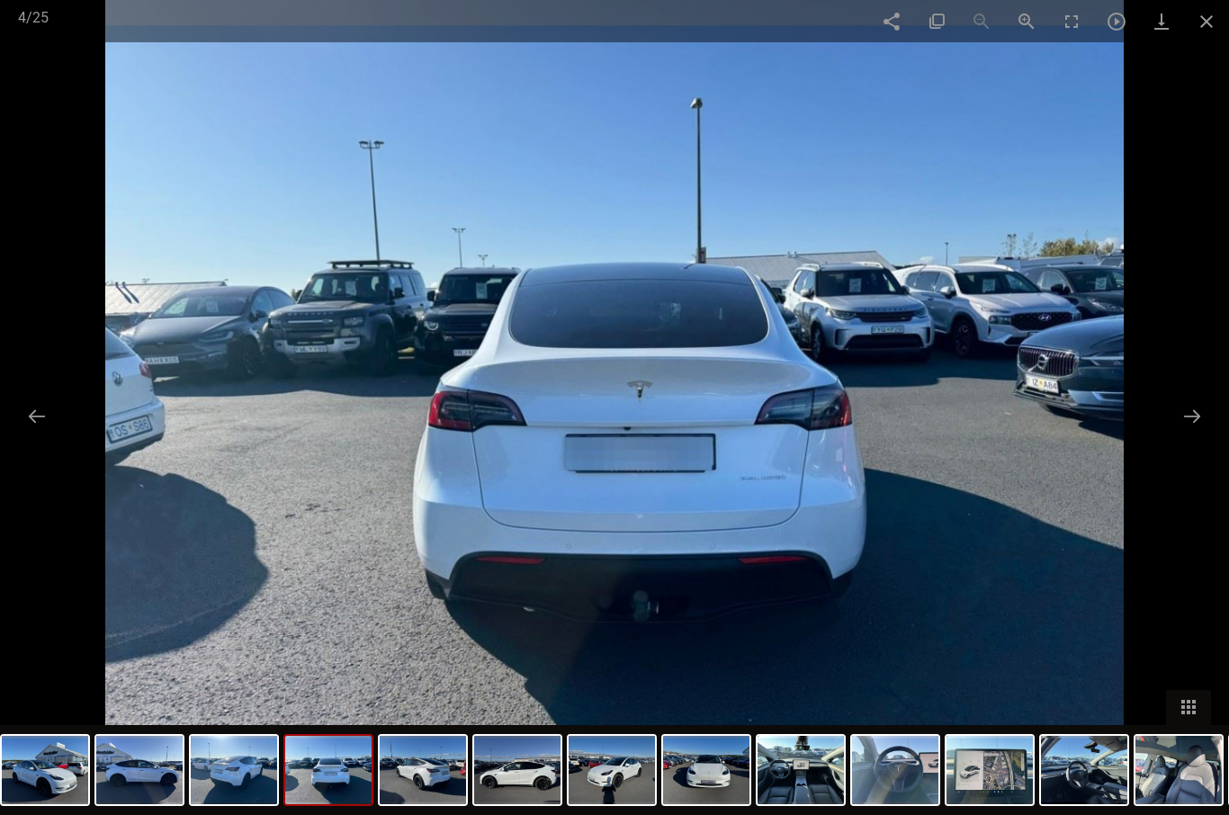
click at [1179, 434] on button at bounding box center [1192, 416] width 38 height 35
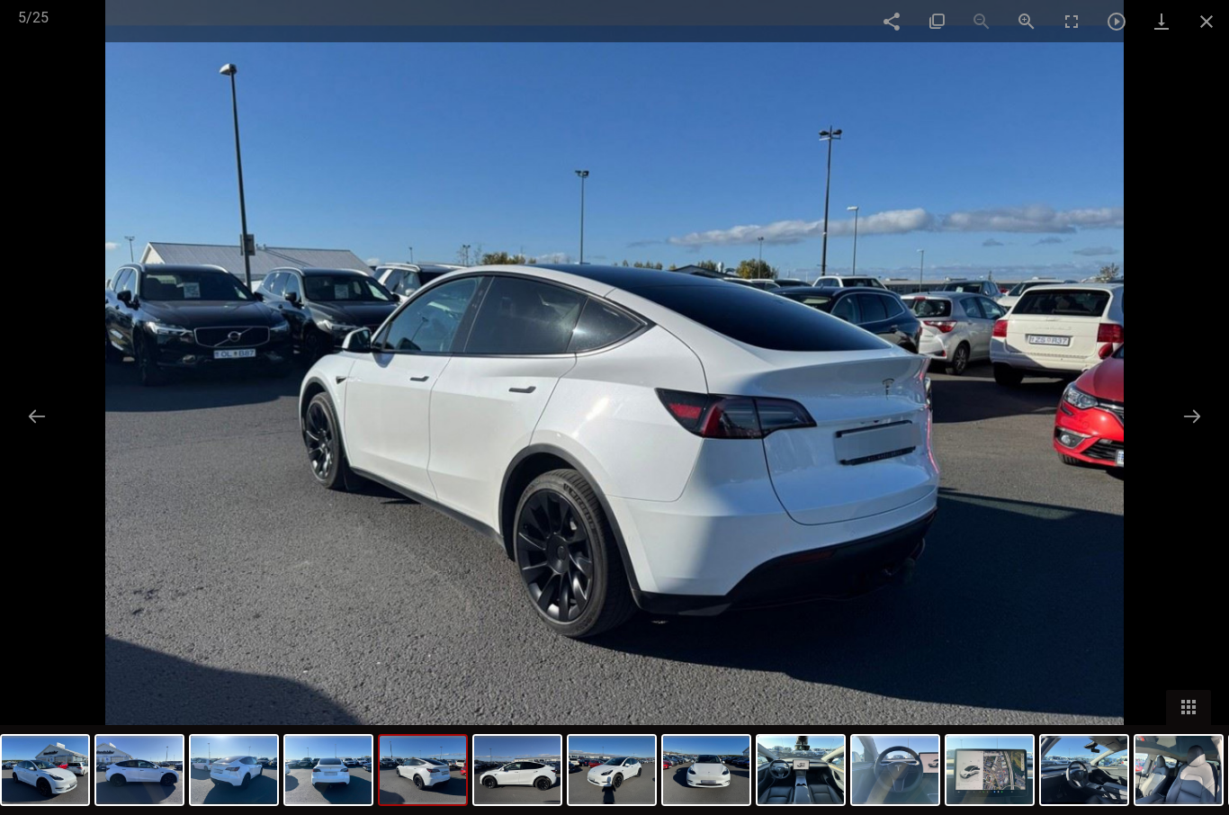
click at [1186, 434] on button at bounding box center [1192, 416] width 38 height 35
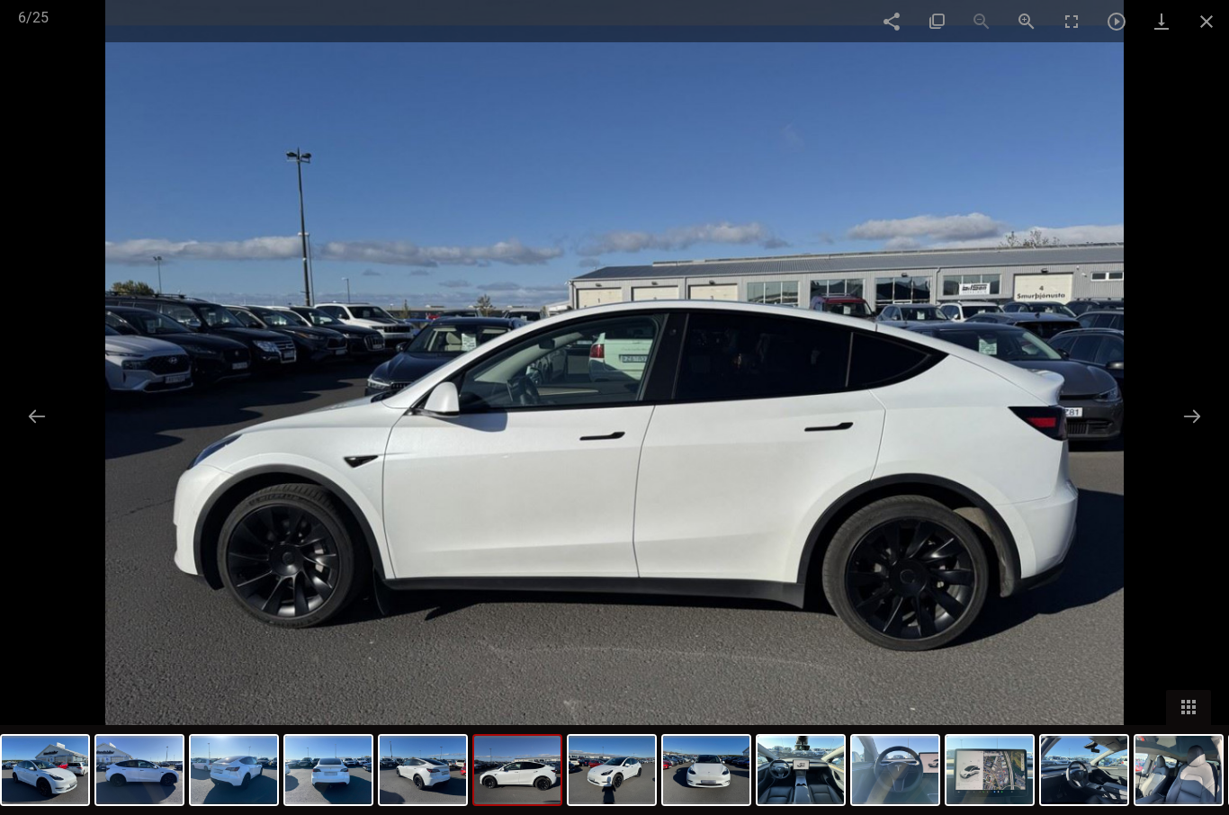
click at [1188, 434] on button at bounding box center [1192, 416] width 38 height 35
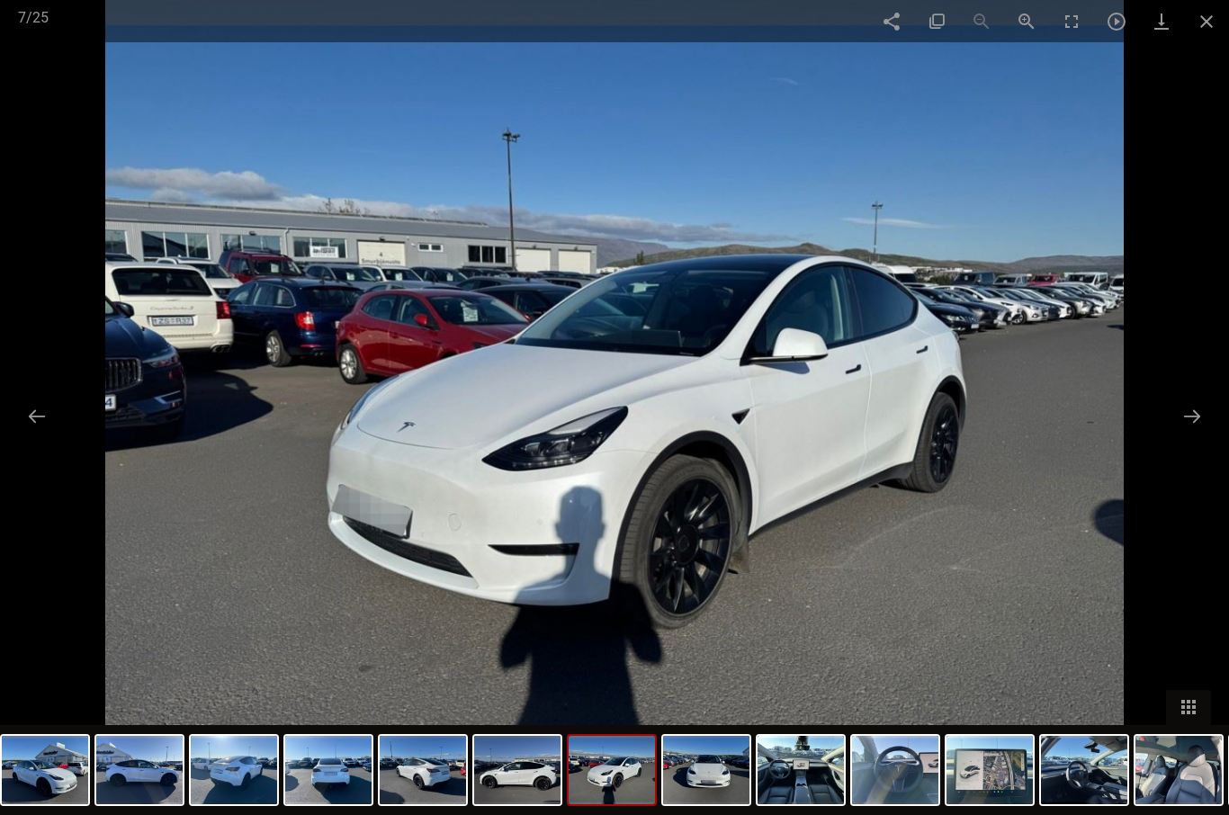
click at [1198, 434] on button at bounding box center [1192, 416] width 38 height 35
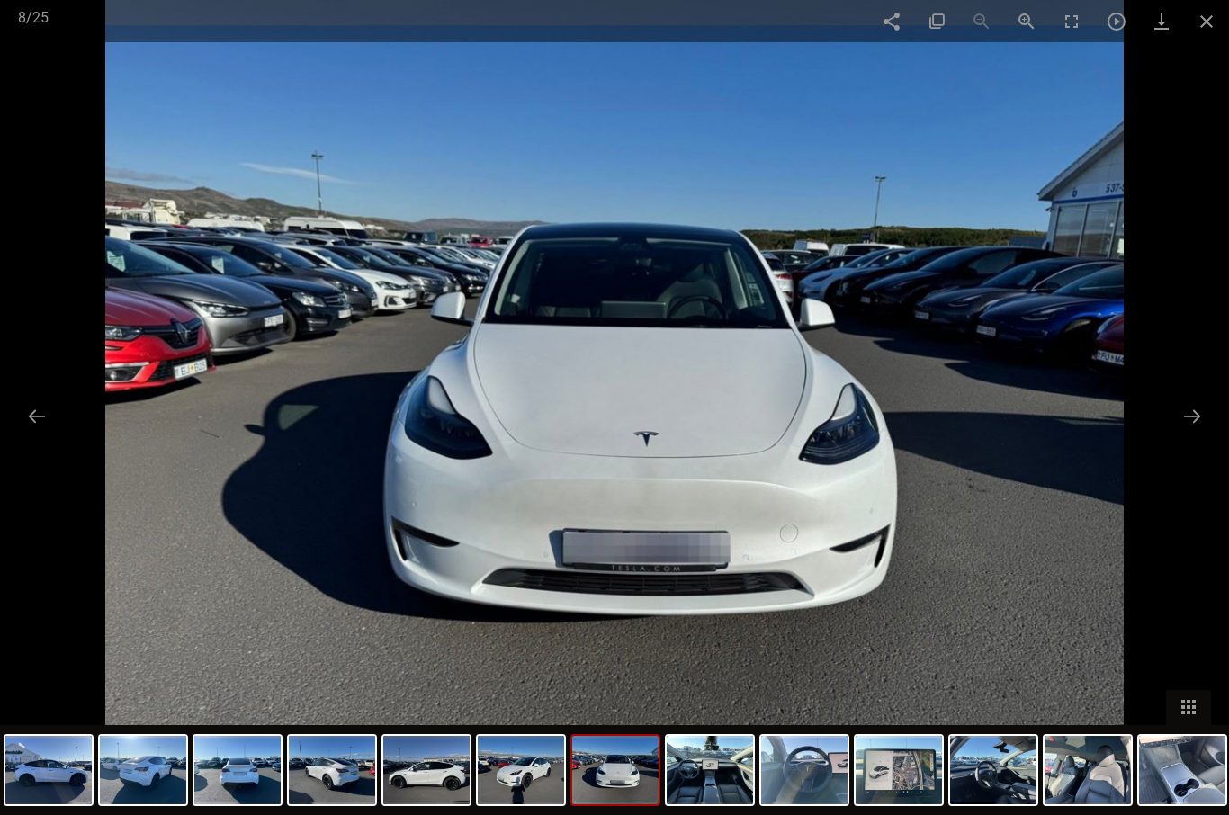
click at [1200, 434] on button at bounding box center [1192, 416] width 38 height 35
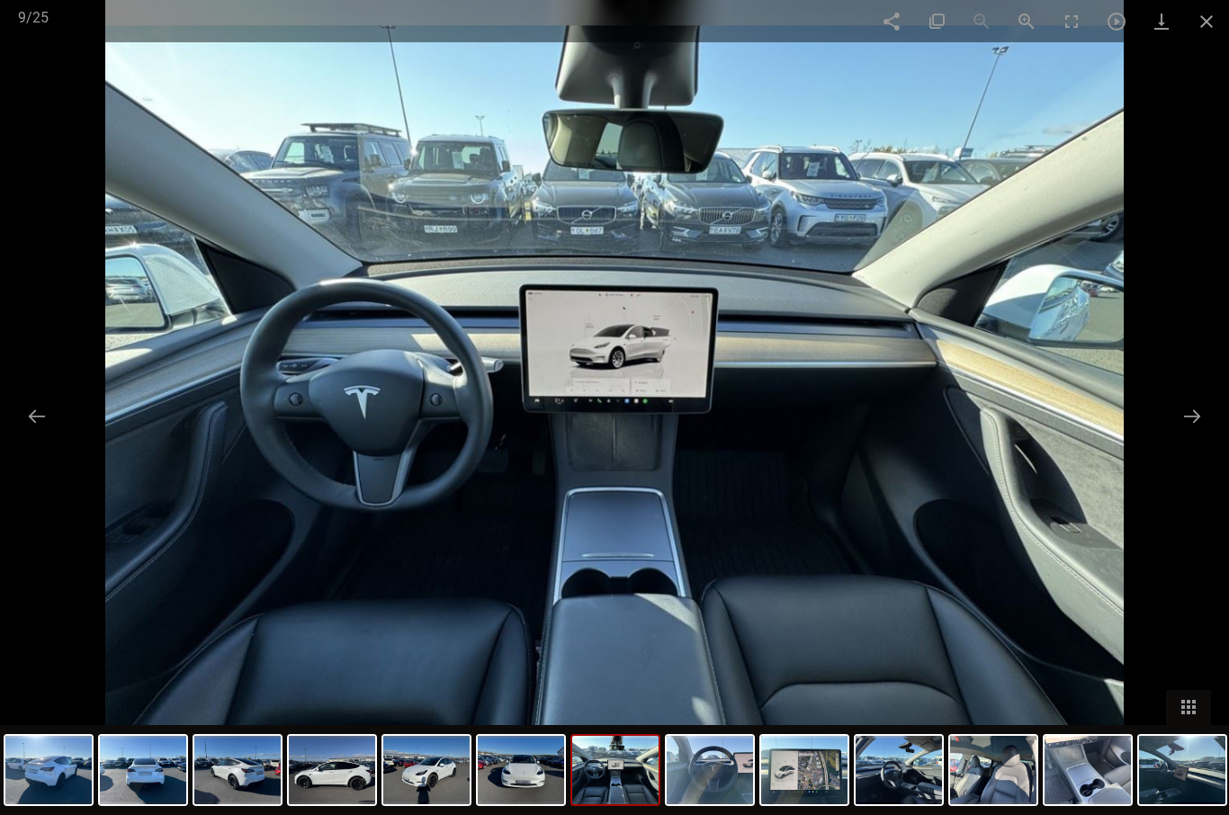
click at [1184, 434] on button at bounding box center [1192, 416] width 38 height 35
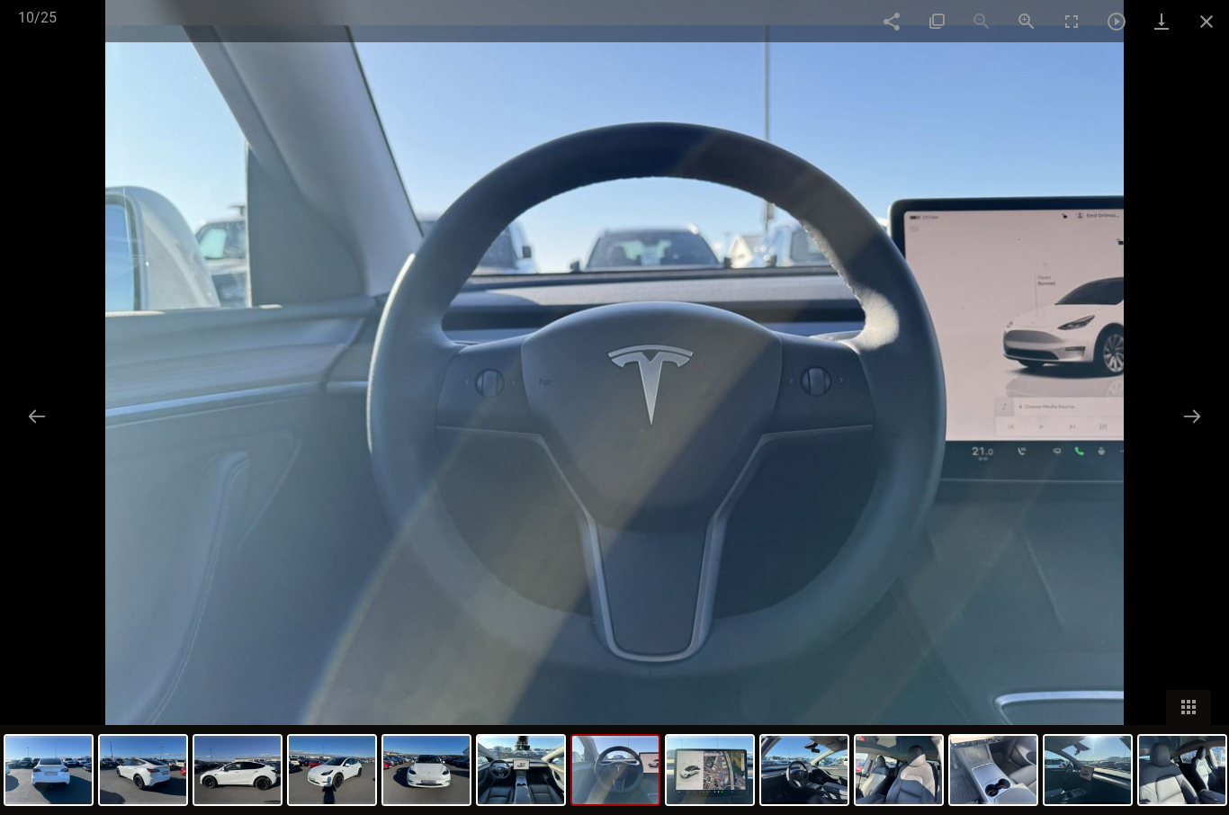
click at [1184, 434] on button at bounding box center [1192, 416] width 38 height 35
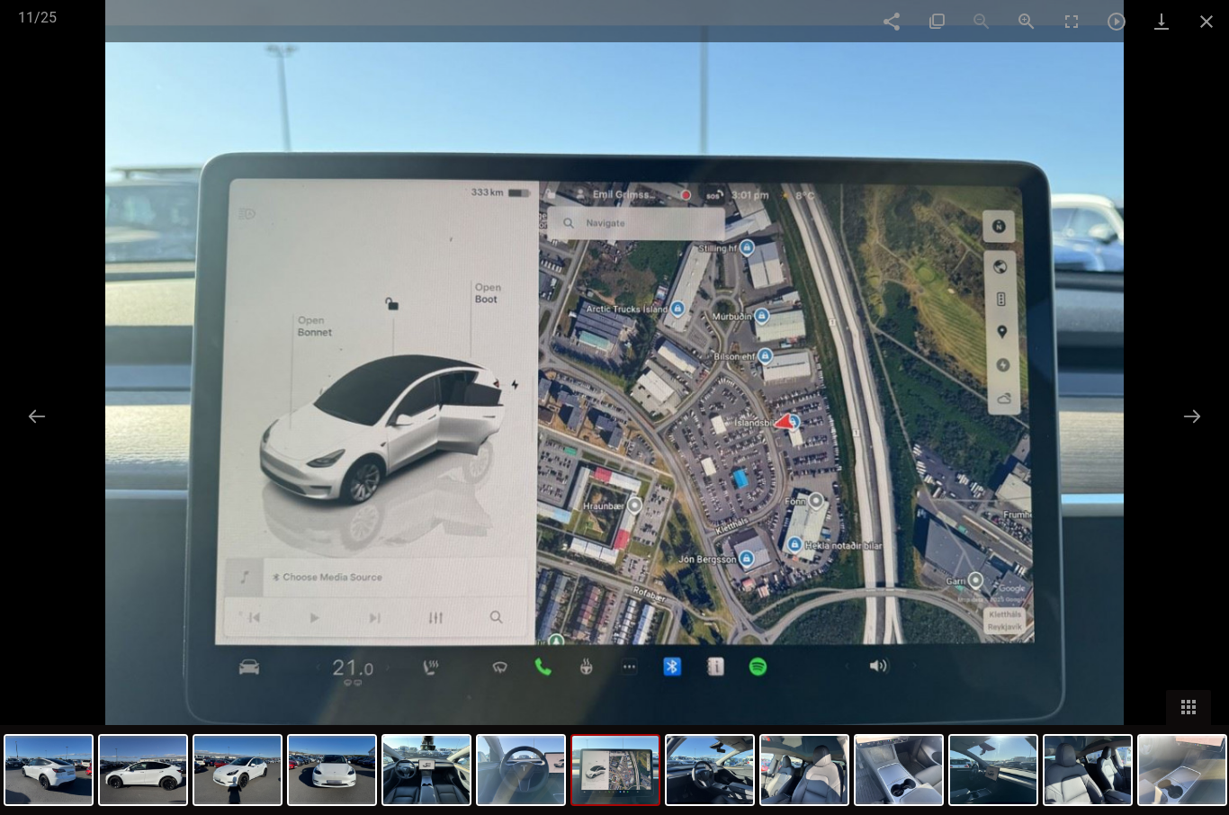
click at [1188, 434] on button at bounding box center [1192, 416] width 38 height 35
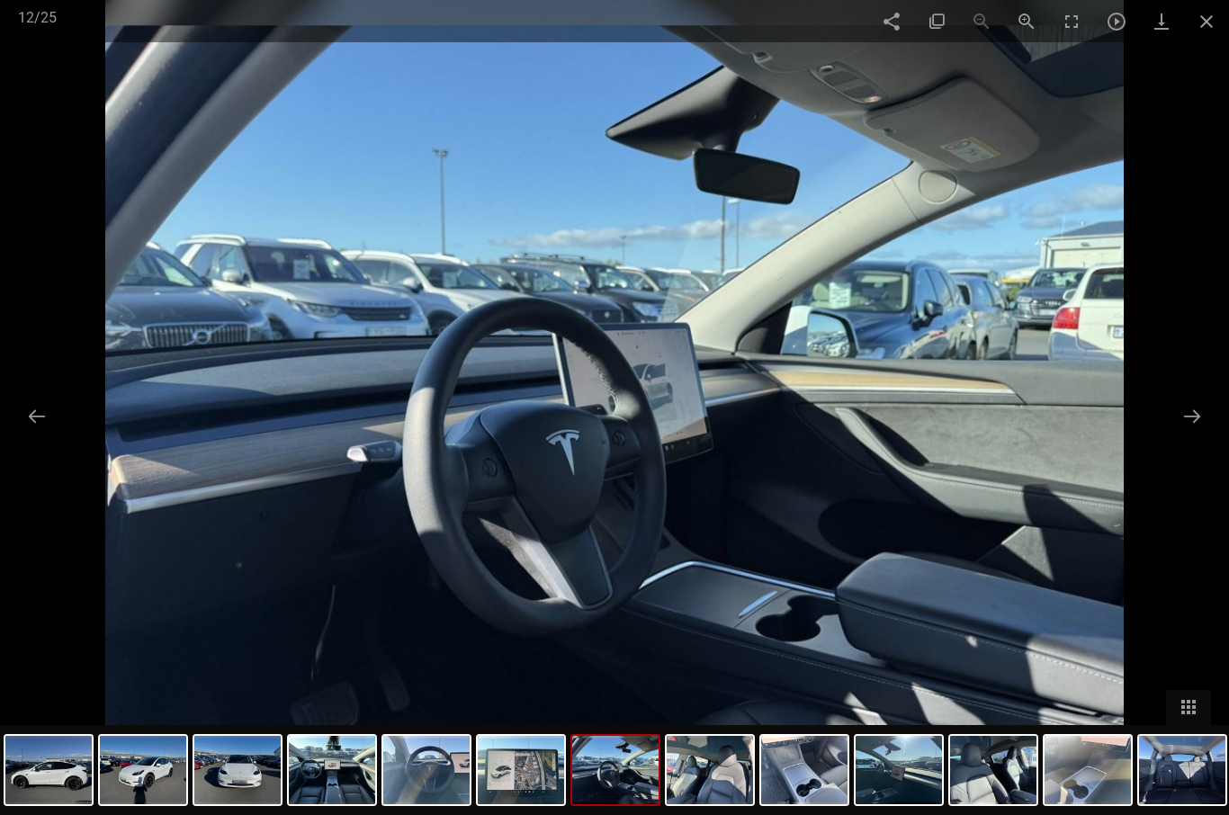
click at [1221, 13] on span at bounding box center [1206, 21] width 45 height 42
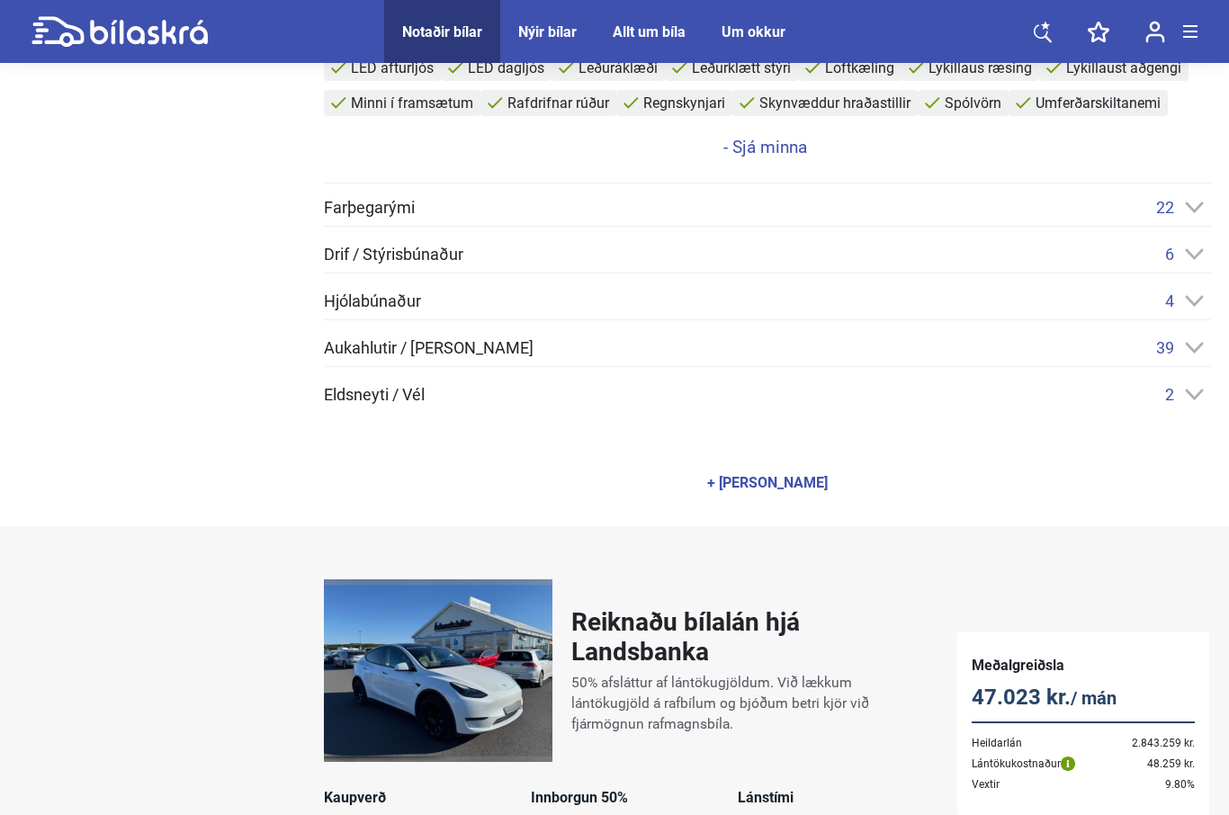
scroll to position [865, 0]
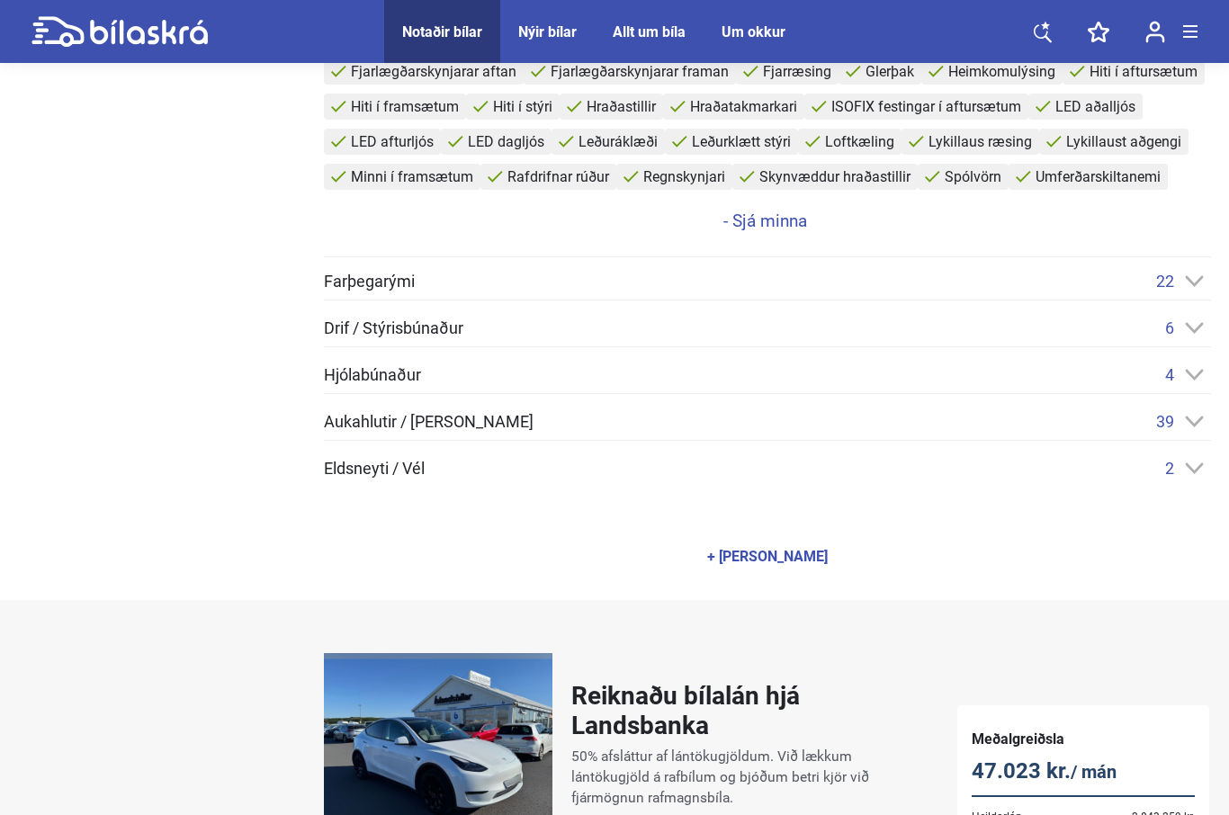
click at [1195, 373] on icon at bounding box center [1194, 375] width 19 height 12
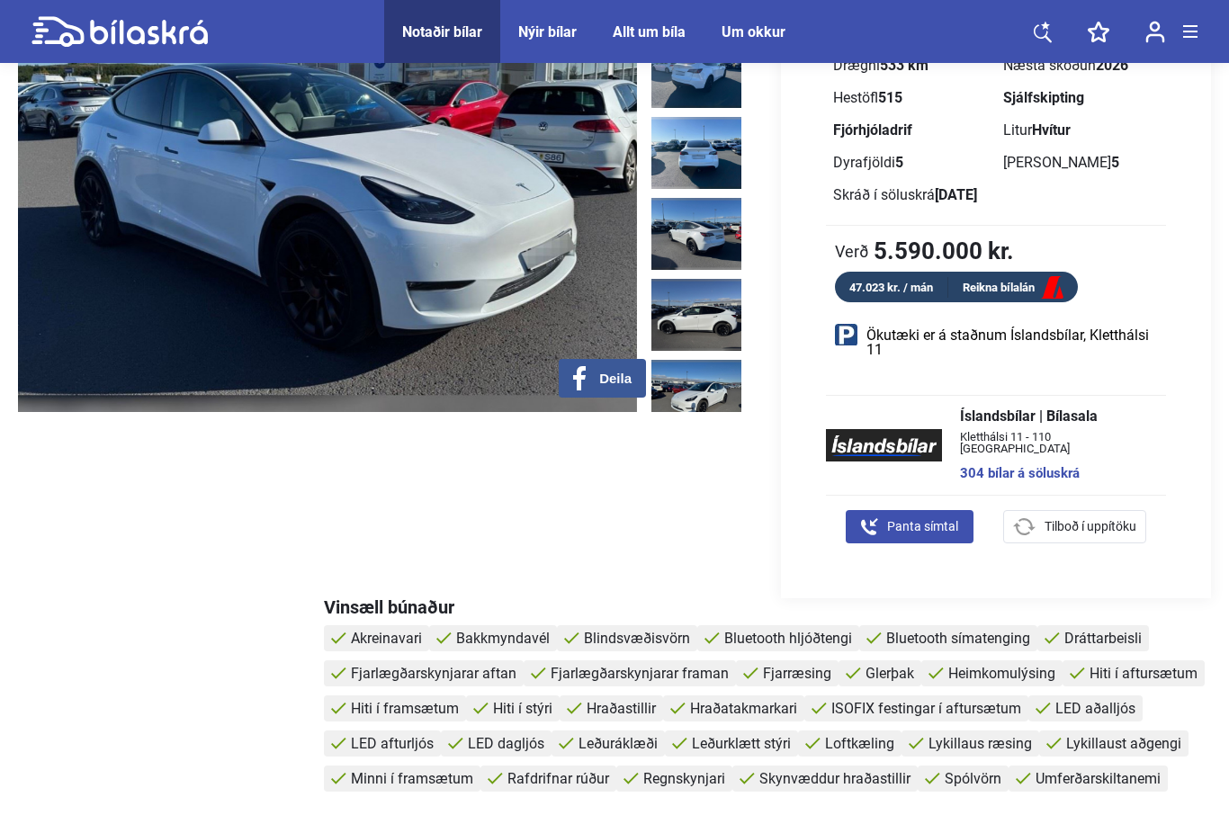
scroll to position [275, 0]
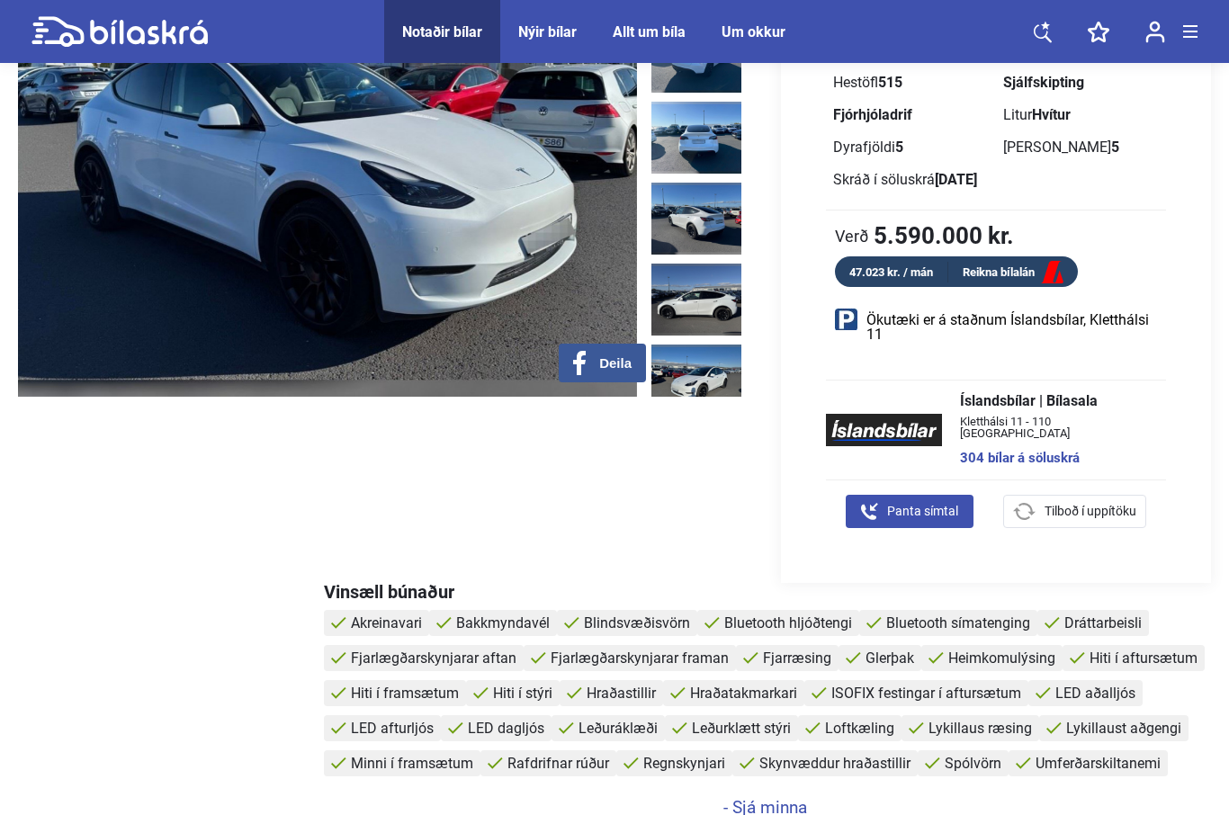
click at [898, 498] on link "Shape Created with Sketch. Panta símtal" at bounding box center [910, 511] width 128 height 33
checkbox input "true"
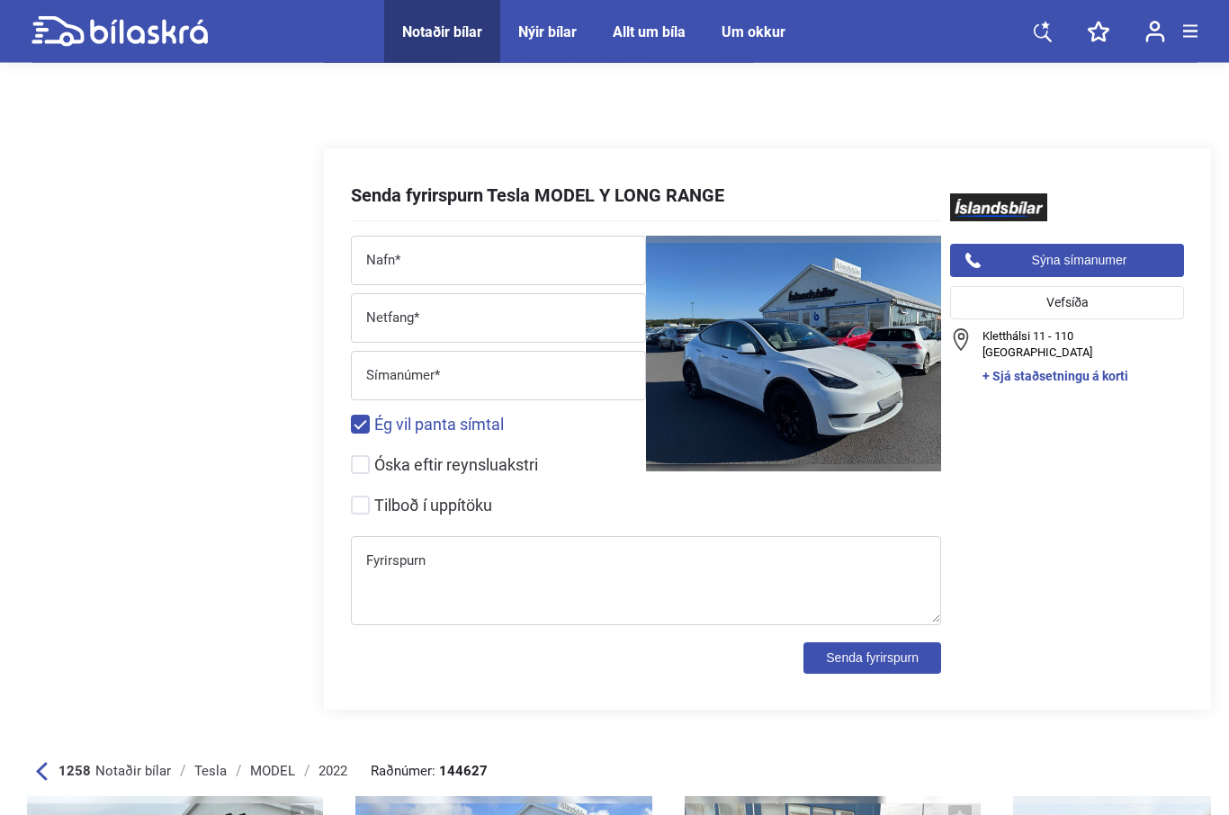
scroll to position [6801, 0]
click at [412, 256] on input "Nafn*" at bounding box center [498, 264] width 293 height 37
type input "[PERSON_NAME]"
type input "[EMAIL_ADDRESS][DOMAIN_NAME]"
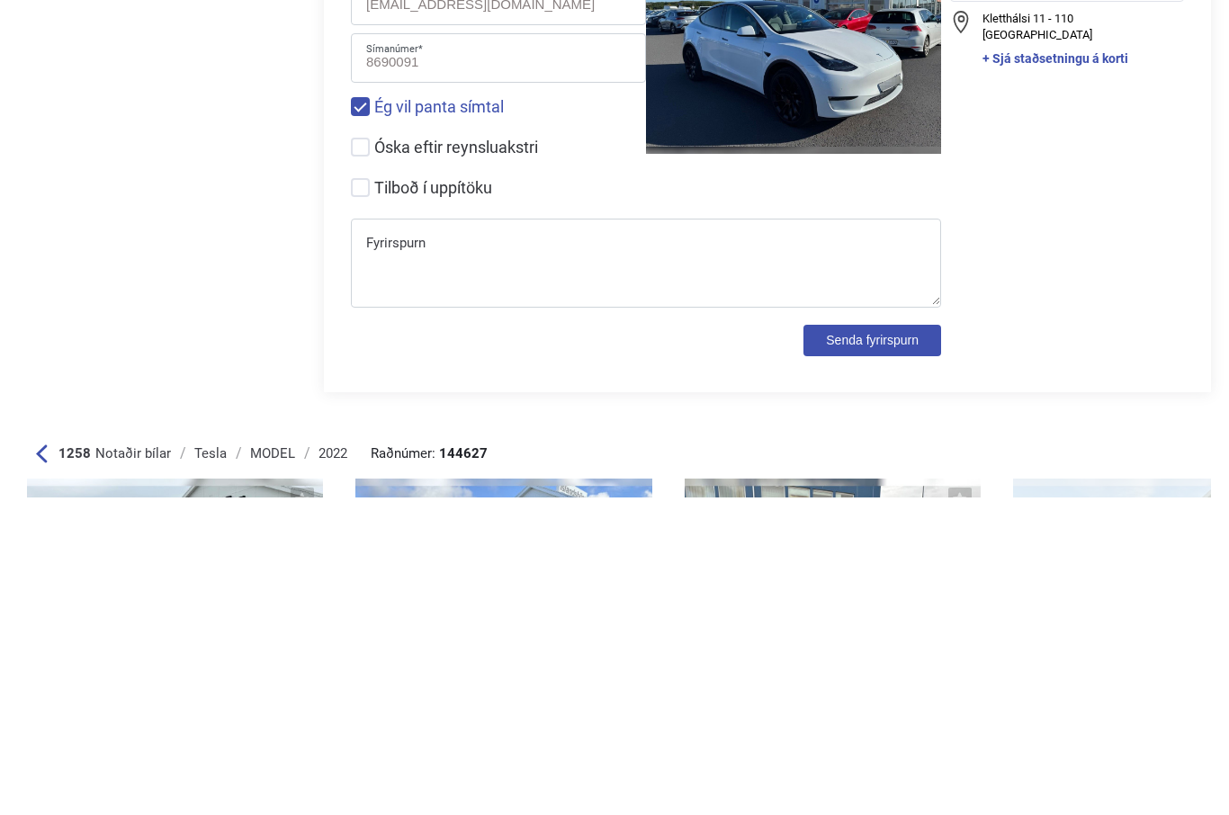
type input "8690091"
click at [382, 497] on input "Tilboð í uppítöku" at bounding box center [649, 506] width 590 height 19
checkbox input "true"
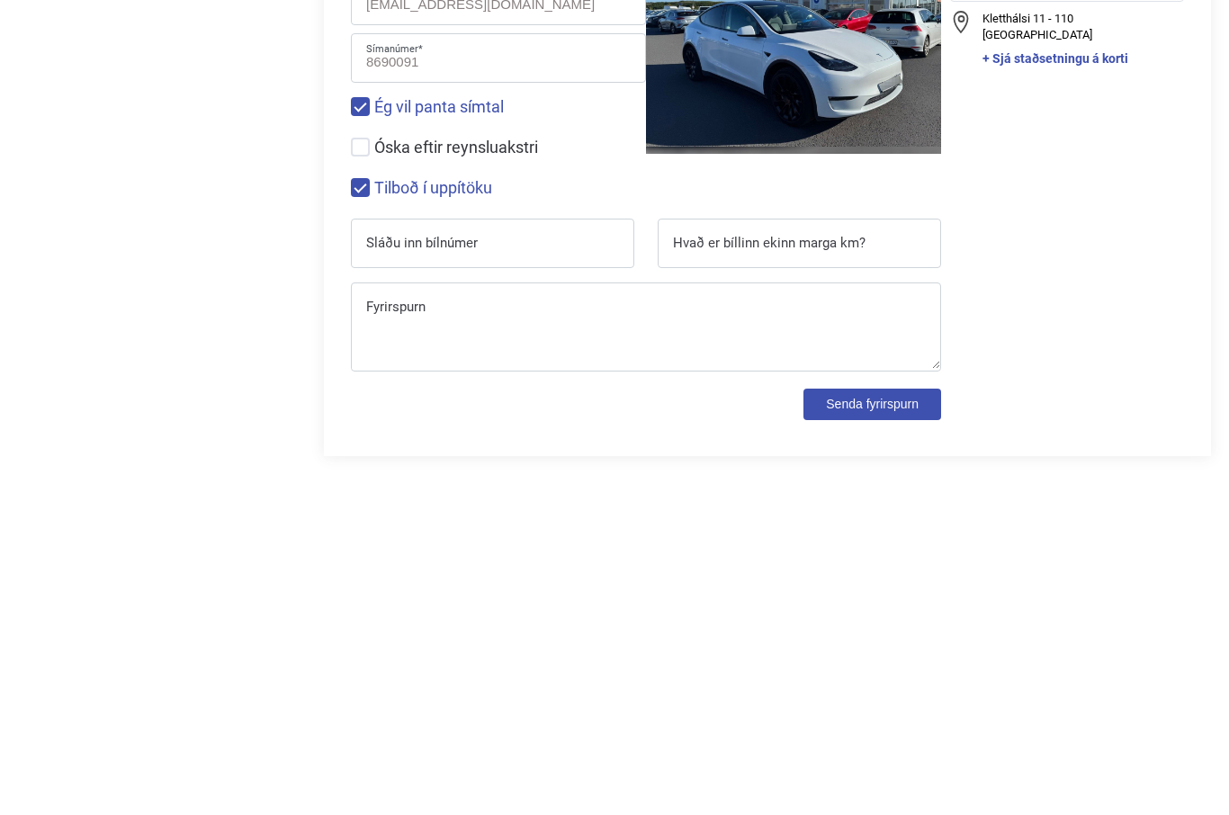
scroll to position [7119, 0]
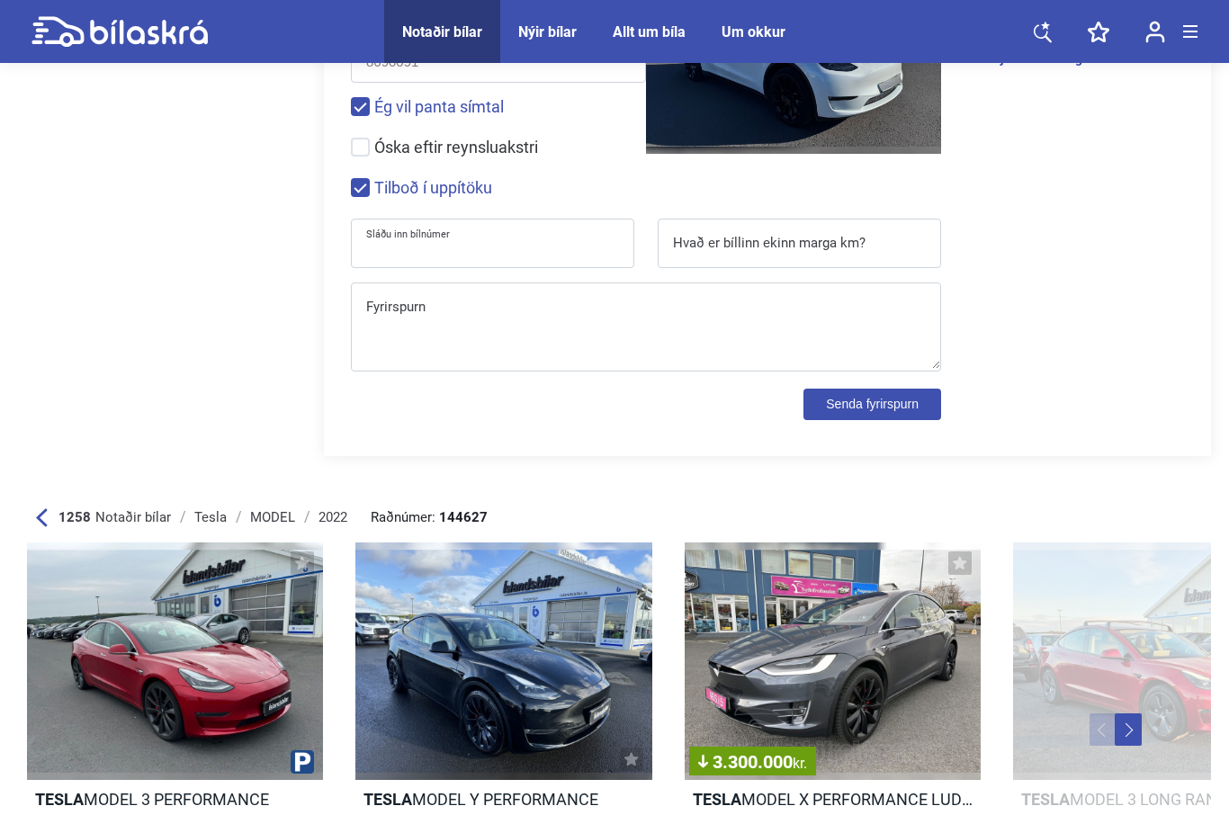
click at [516, 263] on input "Sláðu inn bílnúmer" at bounding box center [493, 247] width 282 height 37
type input "NVU98"
click at [801, 248] on input "Hvað er bíllinn ekinn marga km?" at bounding box center [800, 247] width 282 height 37
type input "490000"
click at [528, 329] on textarea "Fyrirspurn" at bounding box center [646, 330] width 588 height 76
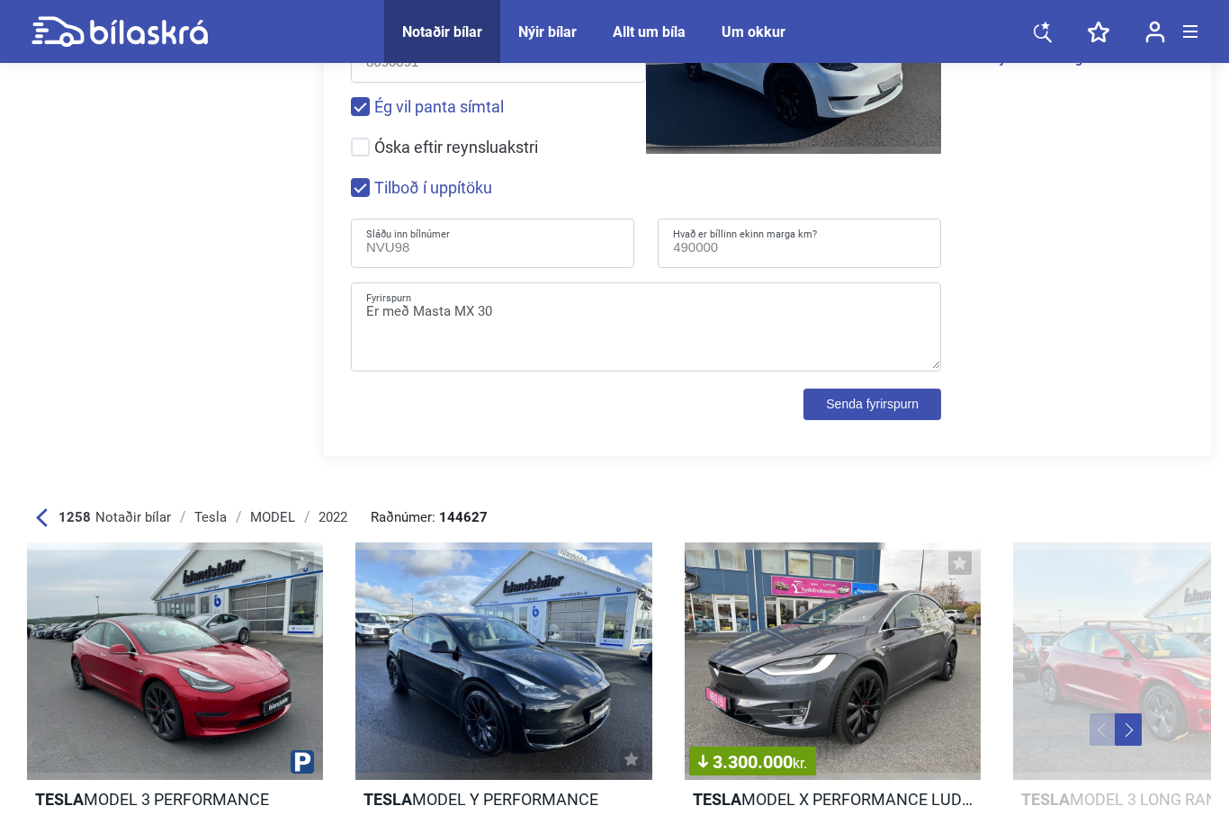
type textarea "Er með Masta MX 30"
click at [879, 413] on button "Senda fyrirspurn" at bounding box center [872, 404] width 138 height 31
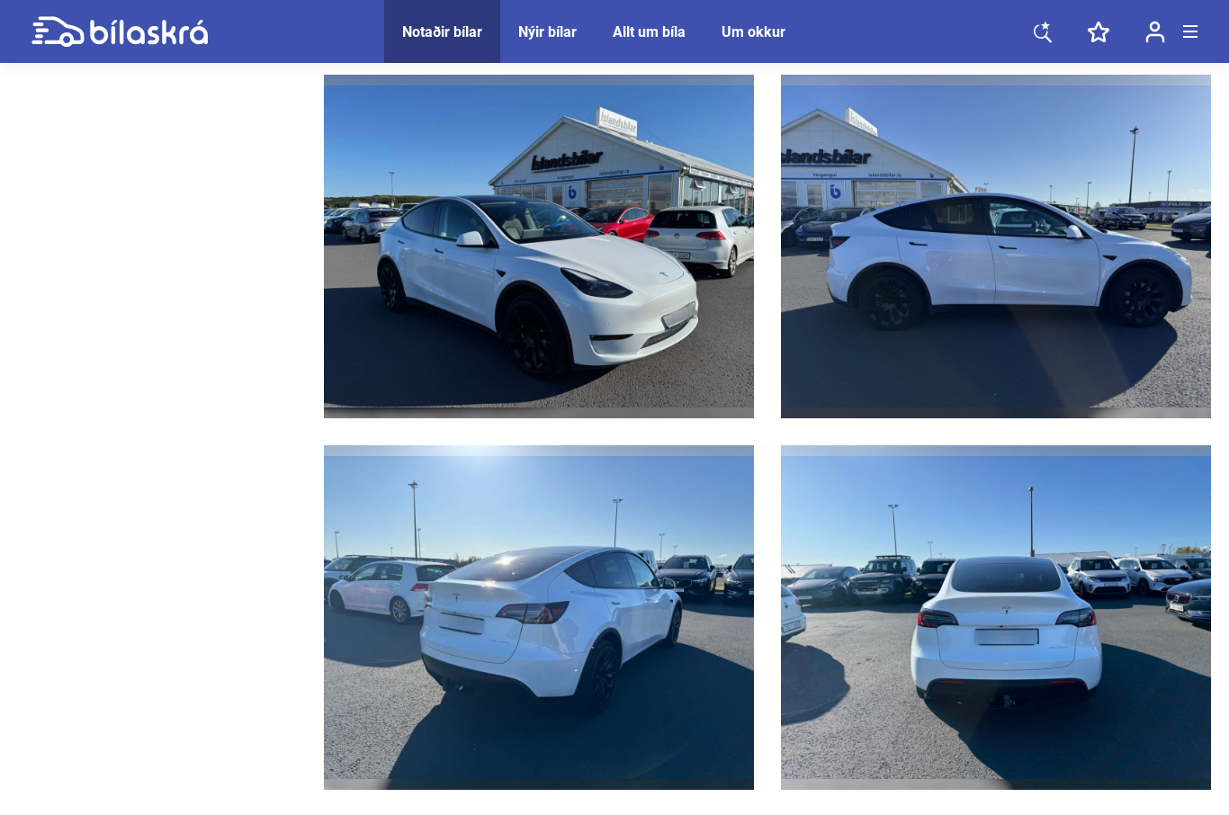
scroll to position [1992, 0]
